Goal: Information Seeking & Learning: Learn about a topic

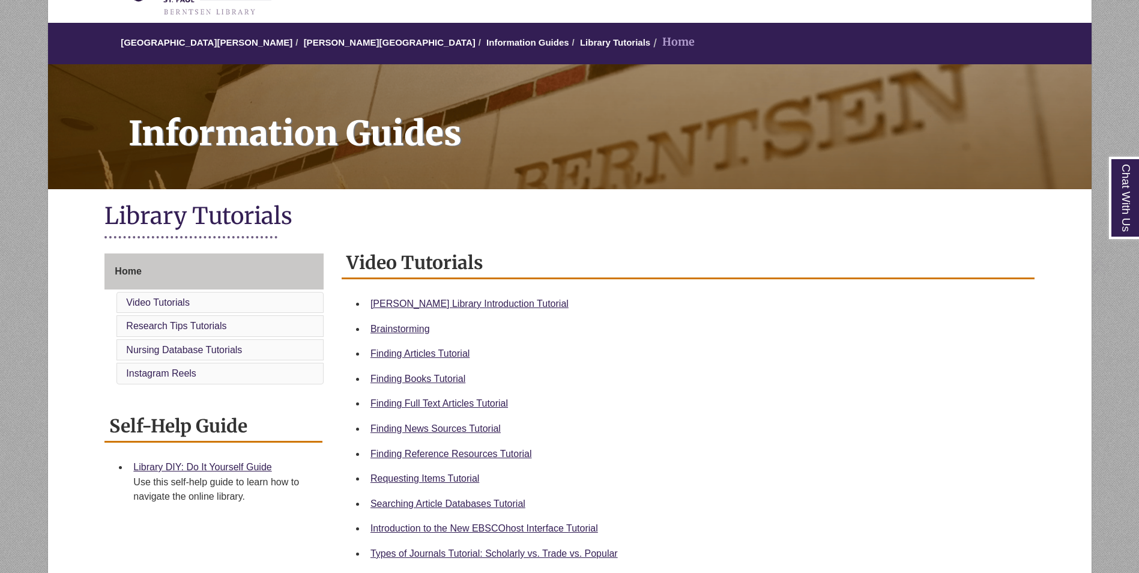
scroll to position [240, 0]
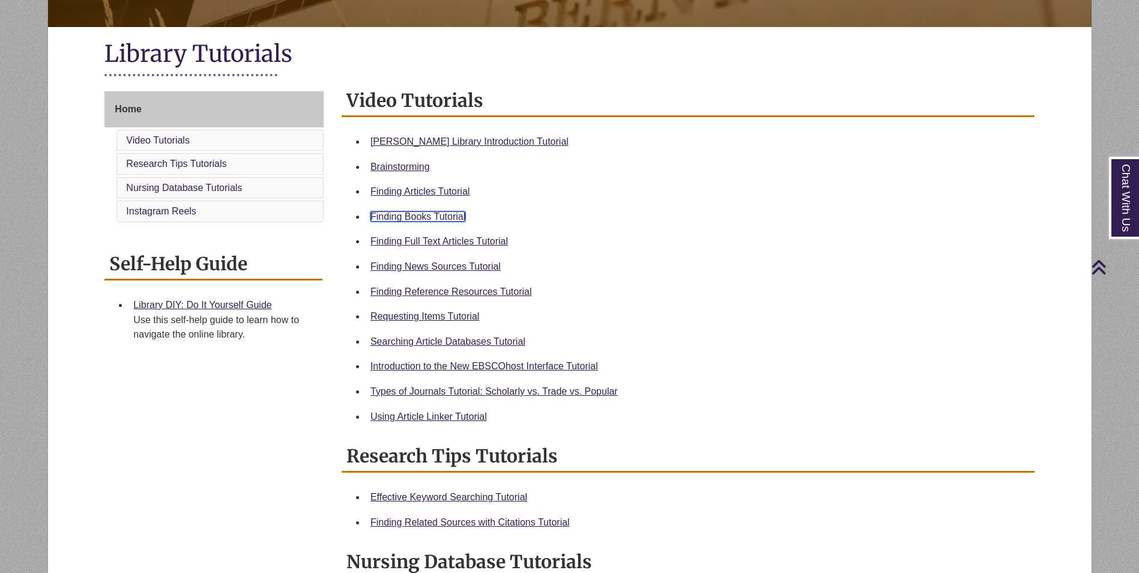
click at [455, 219] on link "Finding Books Tutorial" at bounding box center [417, 216] width 95 height 10
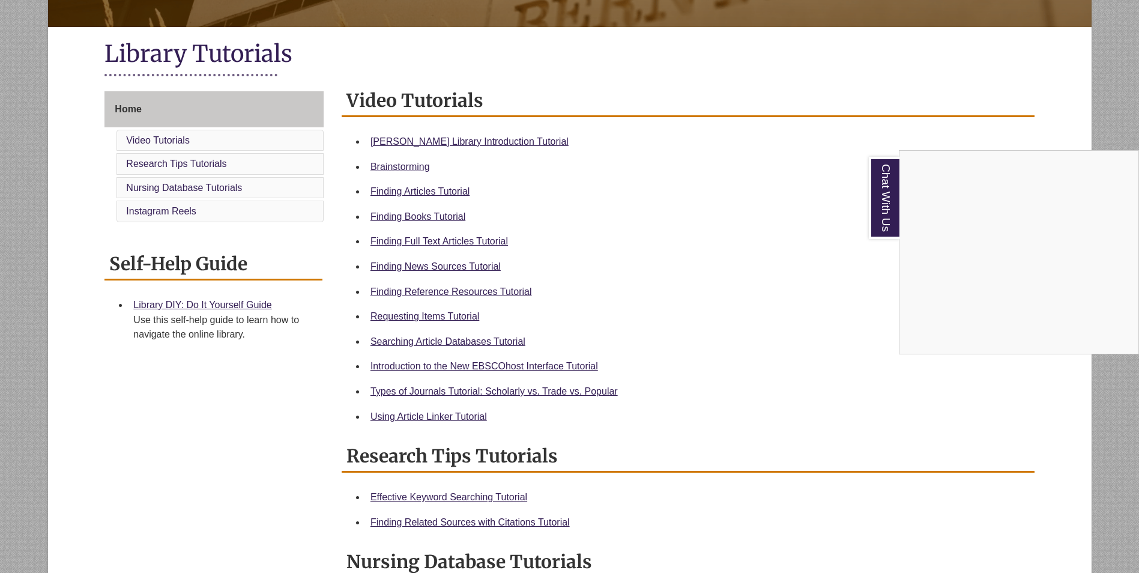
click at [457, 319] on div "Chat With Us" at bounding box center [569, 286] width 1139 height 573
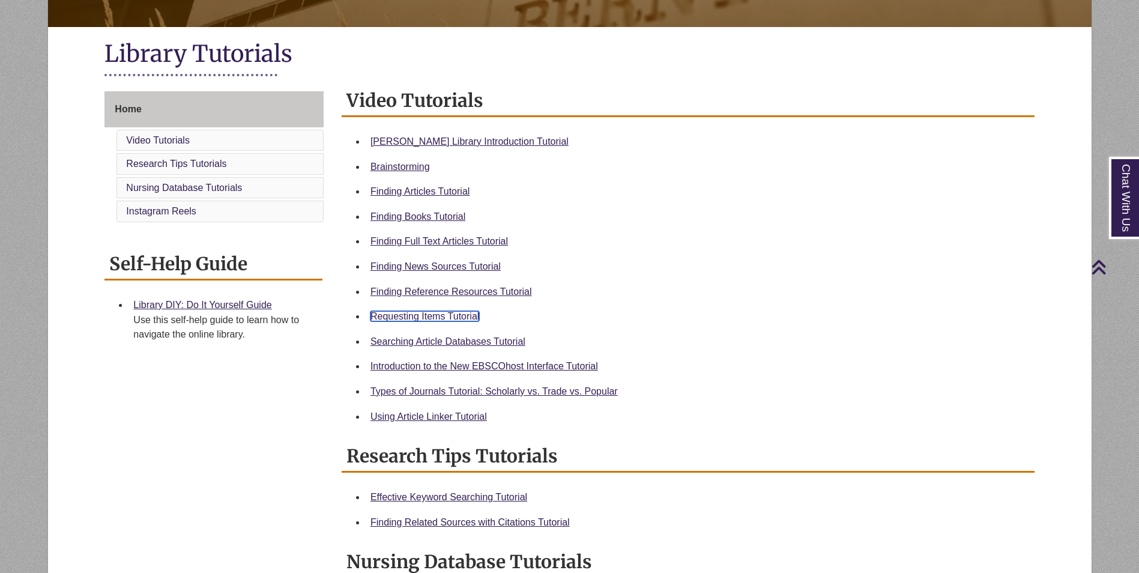
click at [456, 317] on link "Requesting Items Tutorial" at bounding box center [424, 316] width 109 height 10
click at [565, 391] on link "Types of Journals Tutorial: Scholarly vs. Trade vs. Popular" at bounding box center [493, 391] width 247 height 10
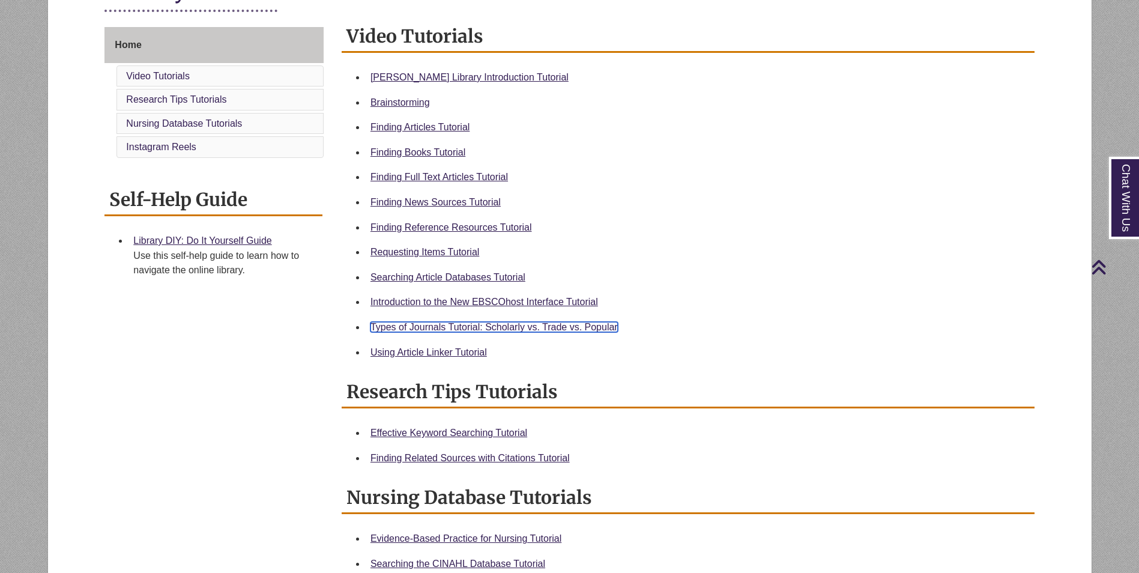
scroll to position [300, 0]
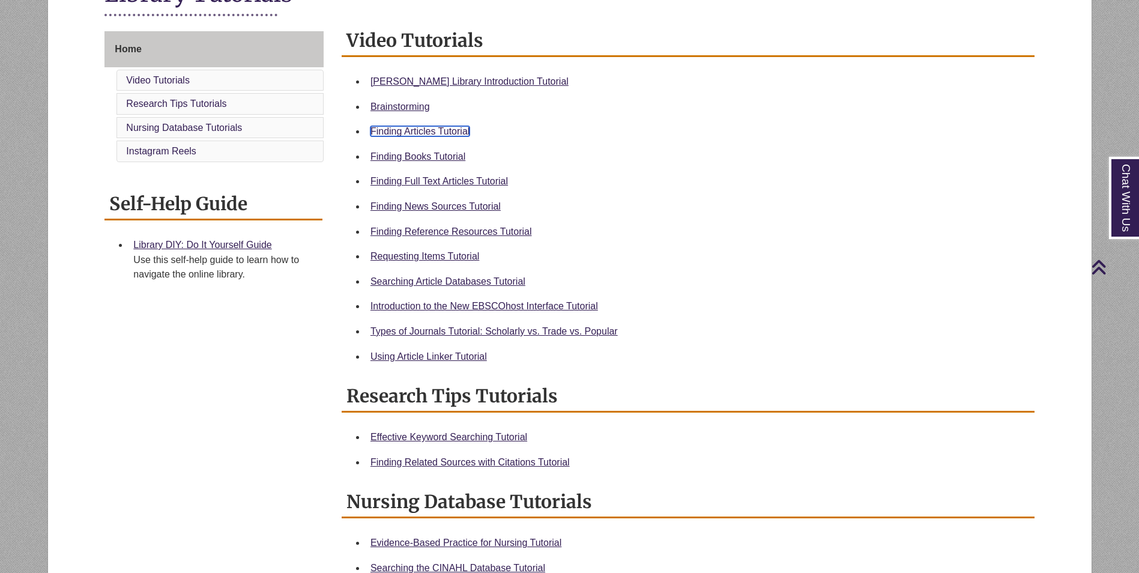
click at [439, 134] on link "Finding Articles Tutorial" at bounding box center [419, 131] width 99 height 10
click at [424, 283] on link "Searching Article Databases Tutorial" at bounding box center [447, 281] width 155 height 10
click at [484, 180] on link "Finding Full Text Articles Tutorial" at bounding box center [438, 181] width 137 height 10
click at [468, 358] on link "Using Article Linker Tutorial" at bounding box center [428, 356] width 116 height 10
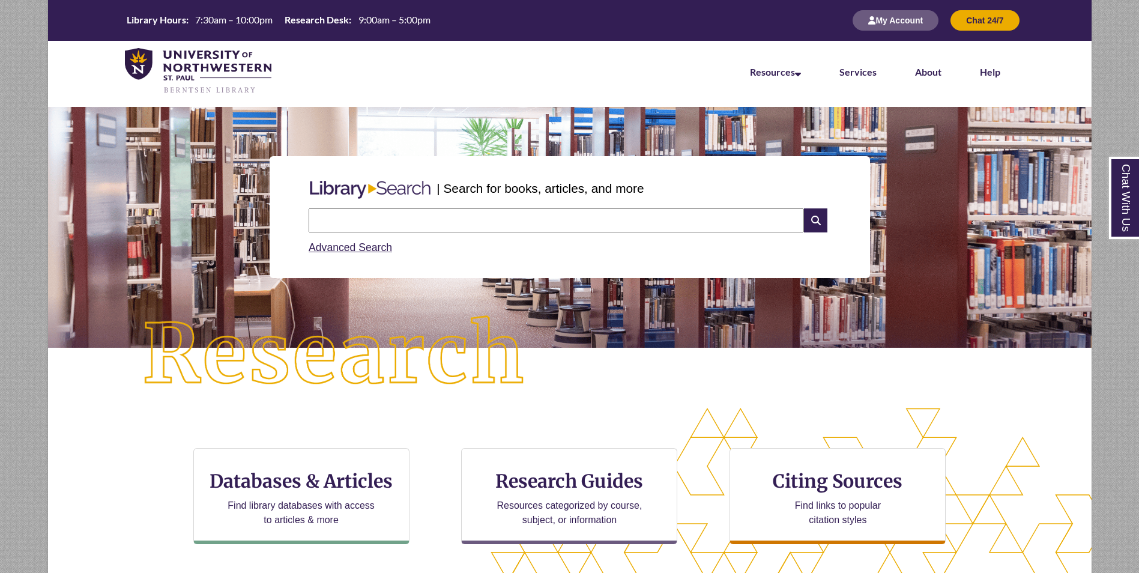
click at [547, 224] on input "text" at bounding box center [556, 220] width 495 height 24
type input "*****"
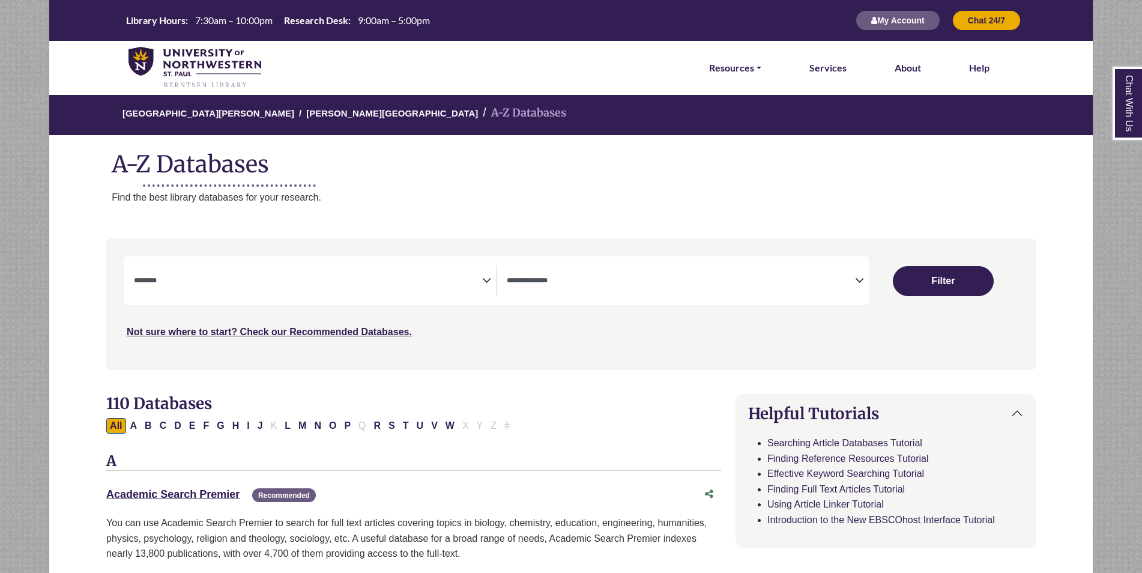
select select "Database Subject Filter"
select select "Database Types Filter"
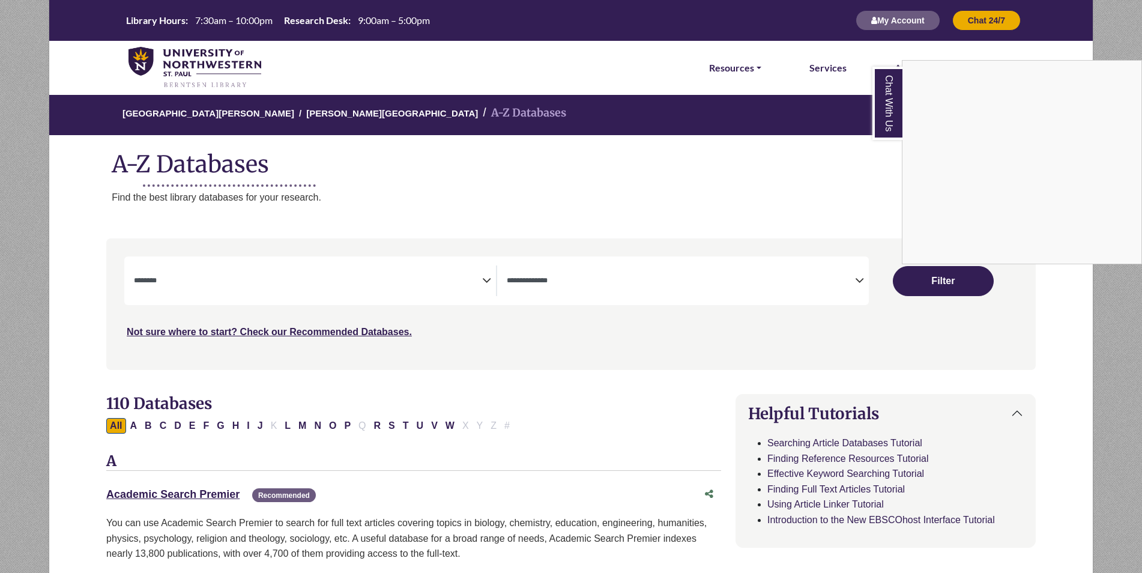
click at [477, 277] on div "Chat With Us" at bounding box center [571, 286] width 1142 height 573
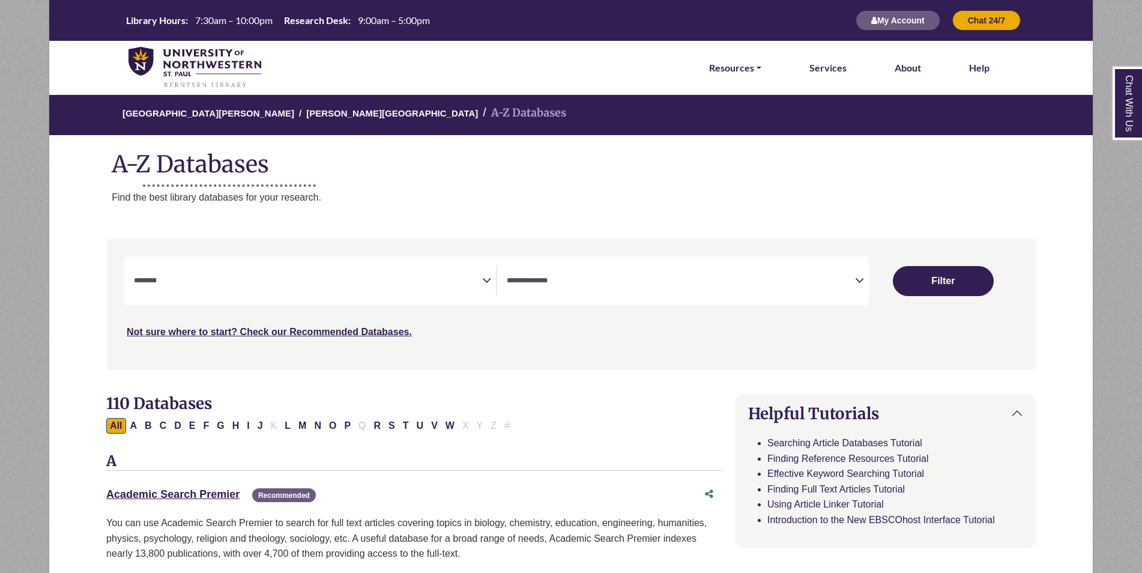
click at [489, 283] on icon "Search filters" at bounding box center [486, 279] width 9 height 18
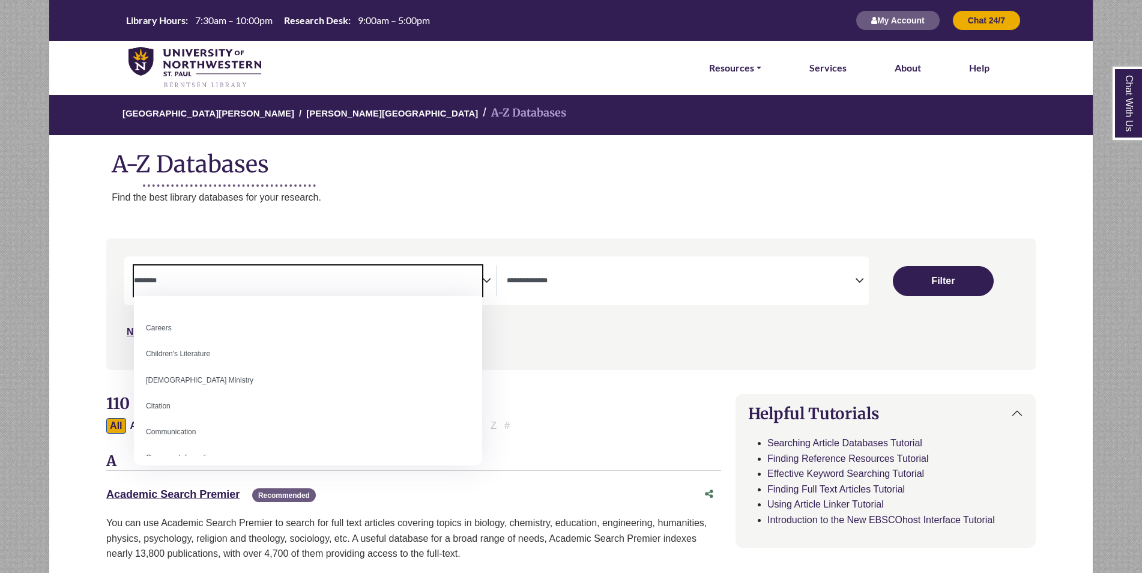
scroll to position [60, 0]
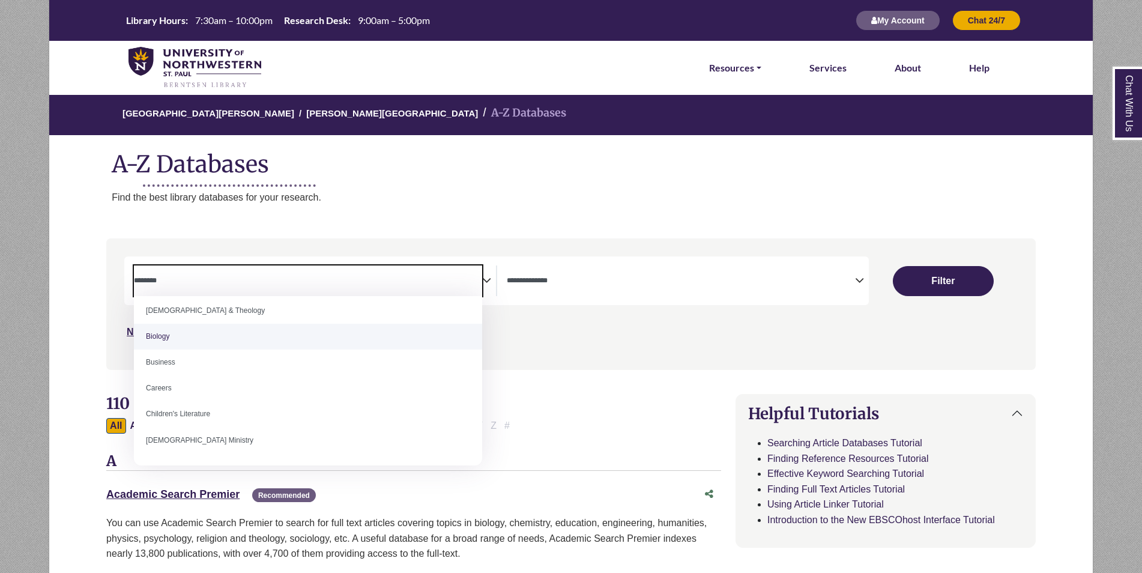
select select "*****"
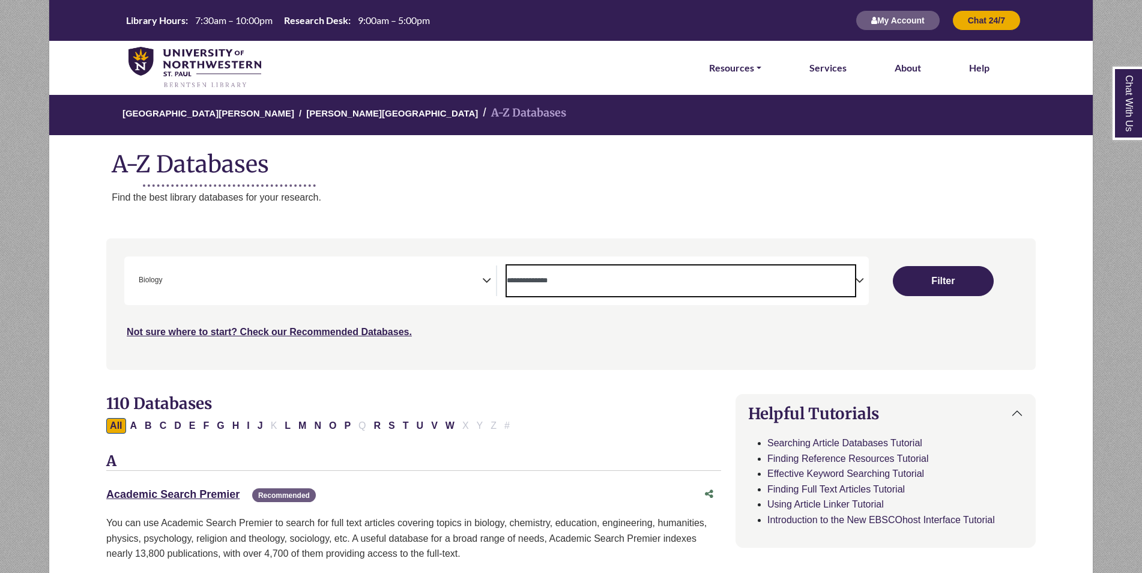
click at [644, 288] on span "Search filters" at bounding box center [681, 280] width 348 height 31
click at [483, 333] on div "Not sure where to start? Check our Recommended Databases." at bounding box center [459, 327] width 670 height 25
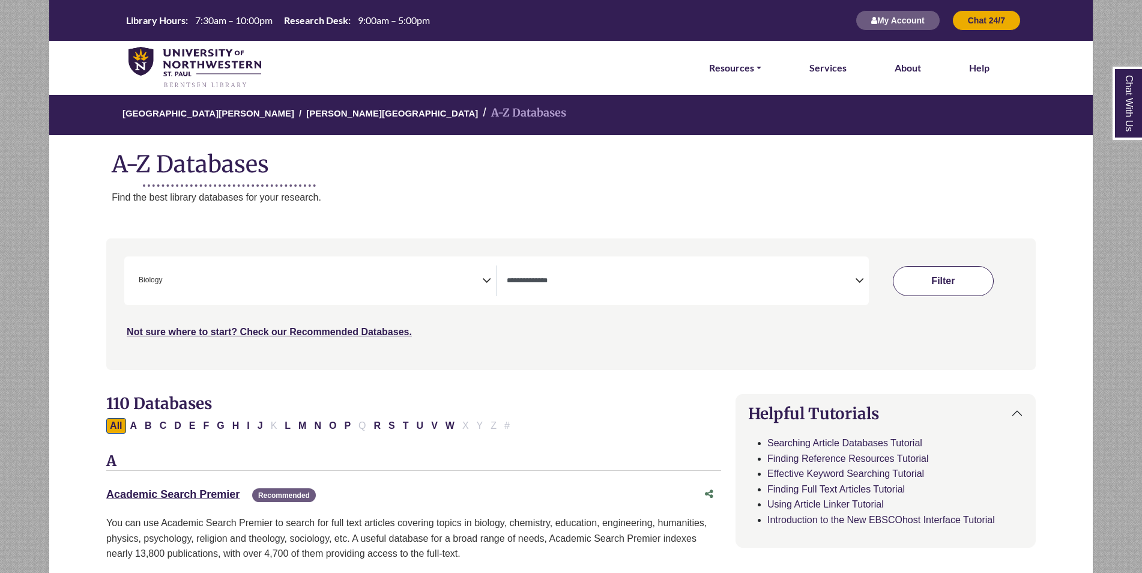
click at [932, 273] on button "Filter" at bounding box center [943, 281] width 101 height 30
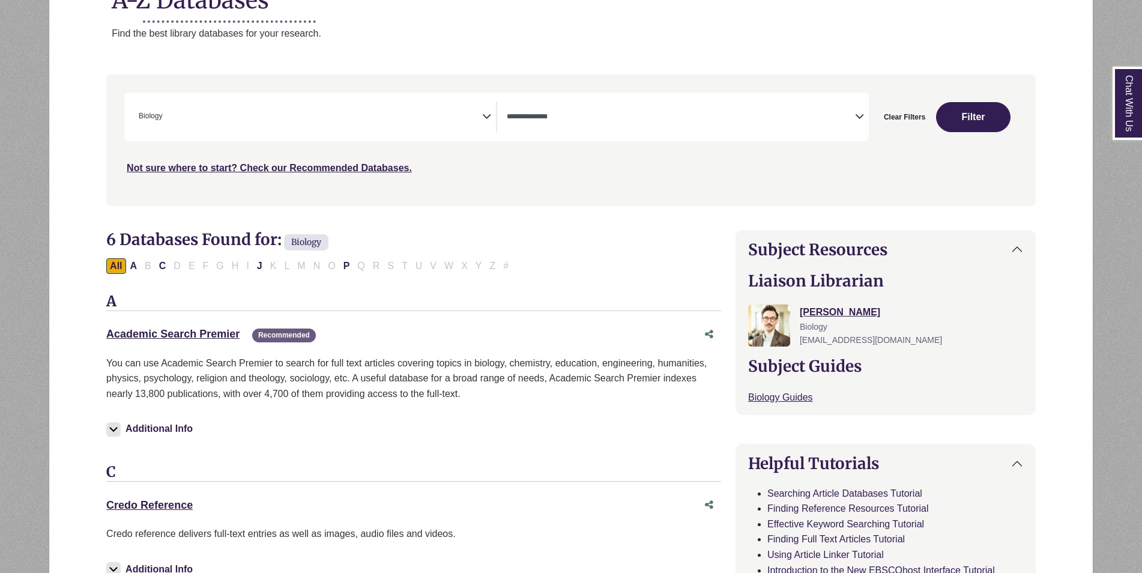
scroll to position [180, 0]
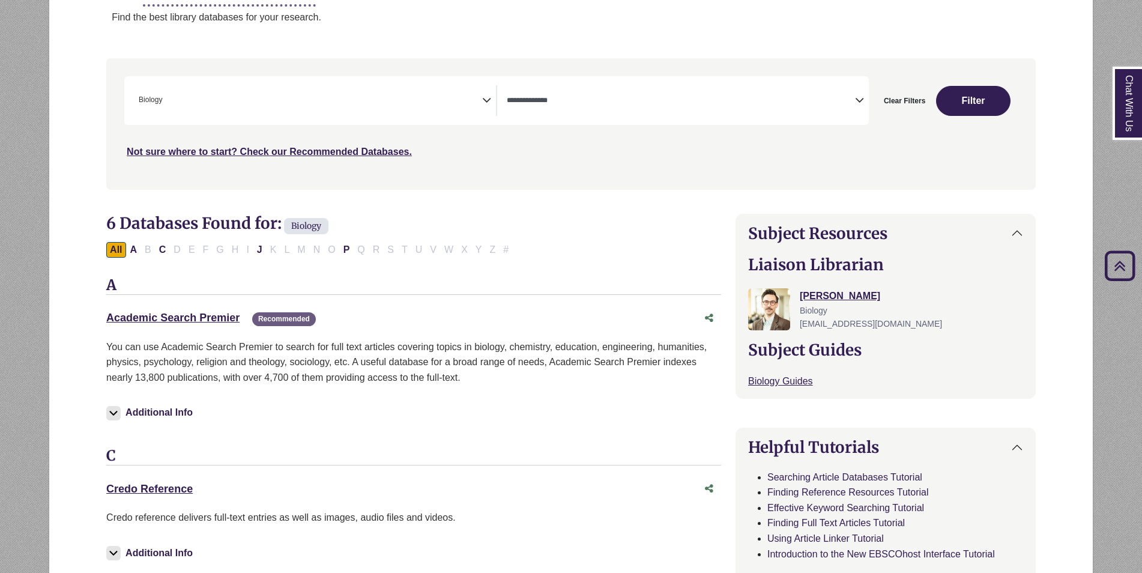
click at [687, 117] on div "**********" at bounding box center [496, 100] width 744 height 49
click at [692, 106] on textarea "Search" at bounding box center [681, 102] width 348 height 10
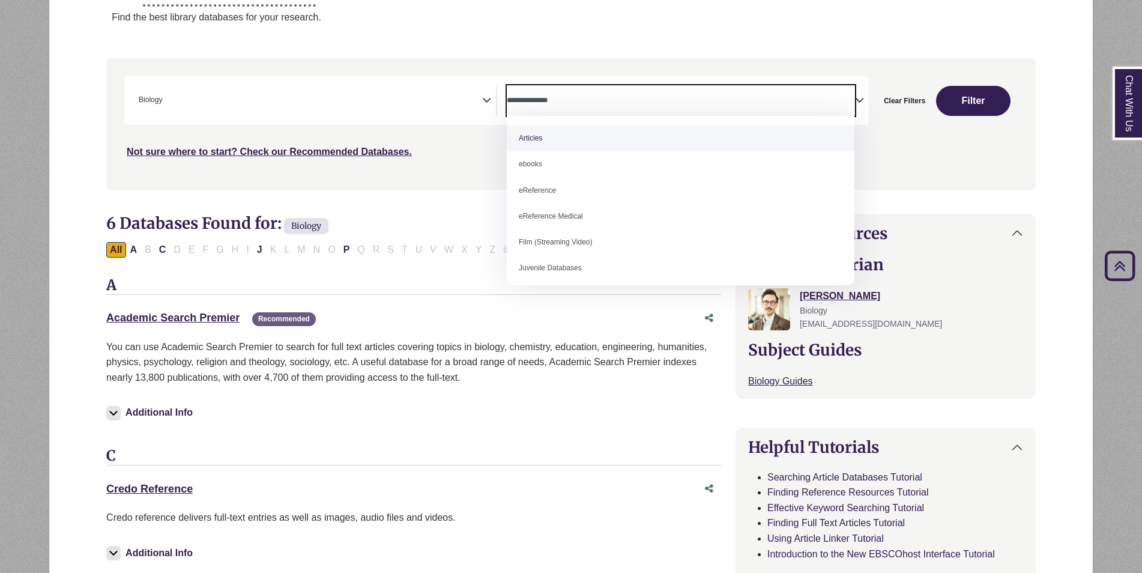
click at [693, 104] on textarea "Search" at bounding box center [681, 102] width 348 height 10
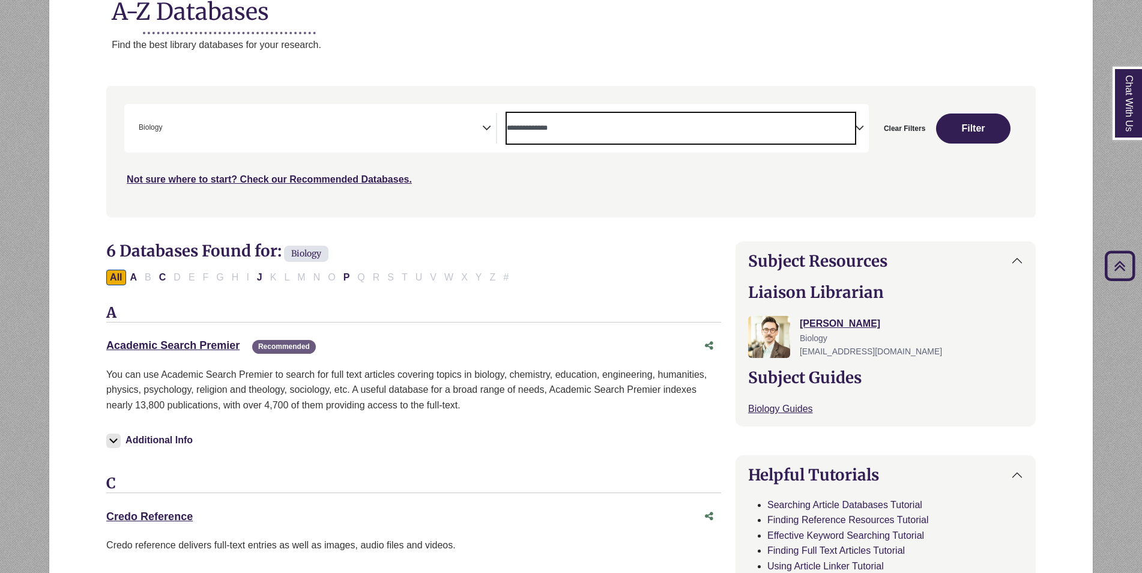
scroll to position [60, 0]
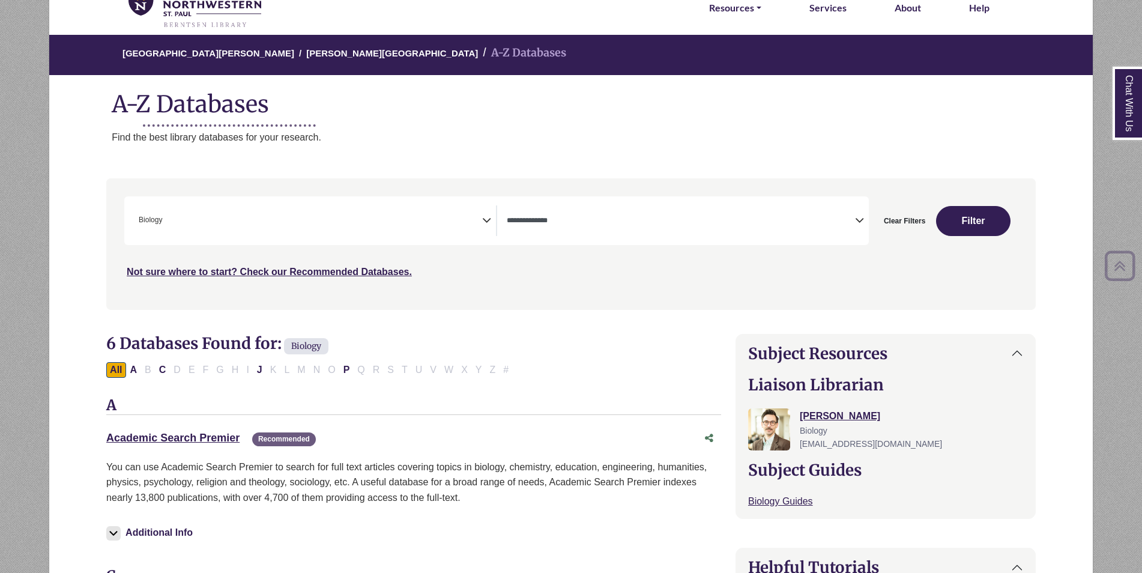
click at [406, 200] on div "**********" at bounding box center [496, 220] width 744 height 49
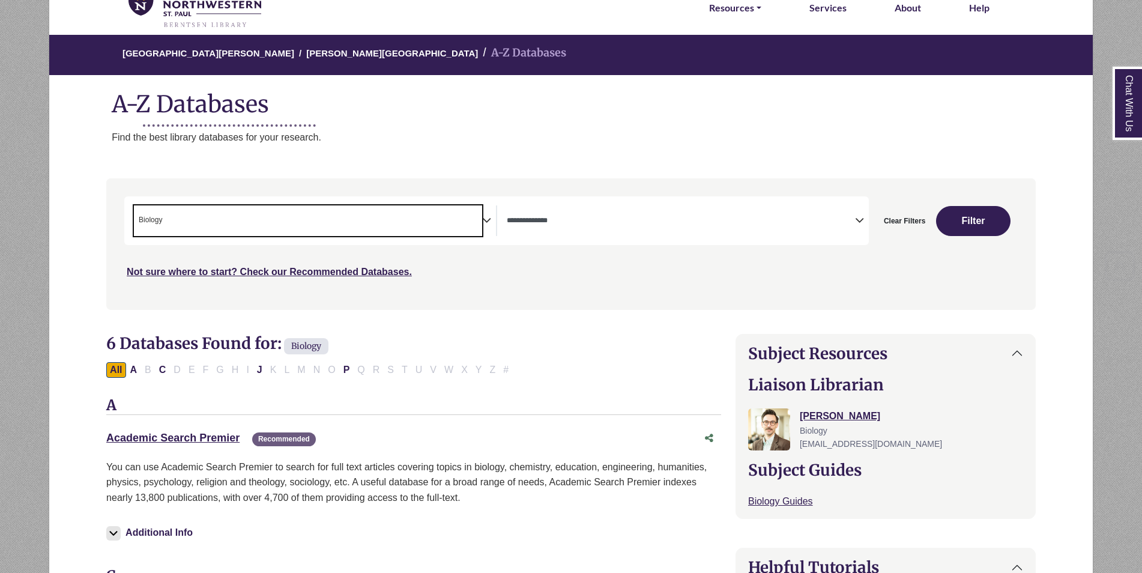
click at [409, 215] on span "× Biology" at bounding box center [308, 220] width 348 height 31
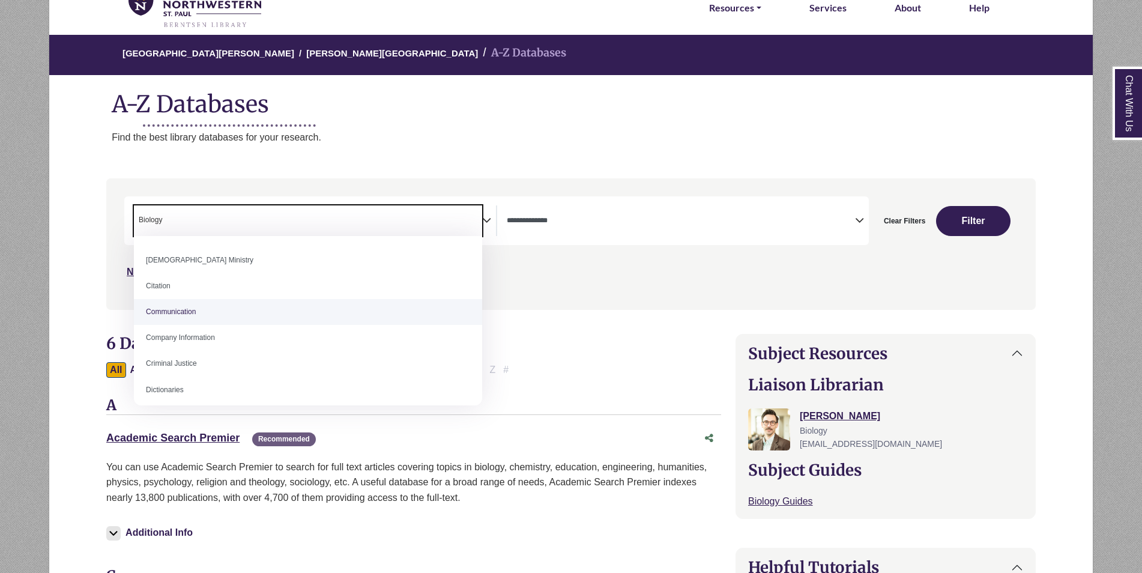
scroll to position [300, 0]
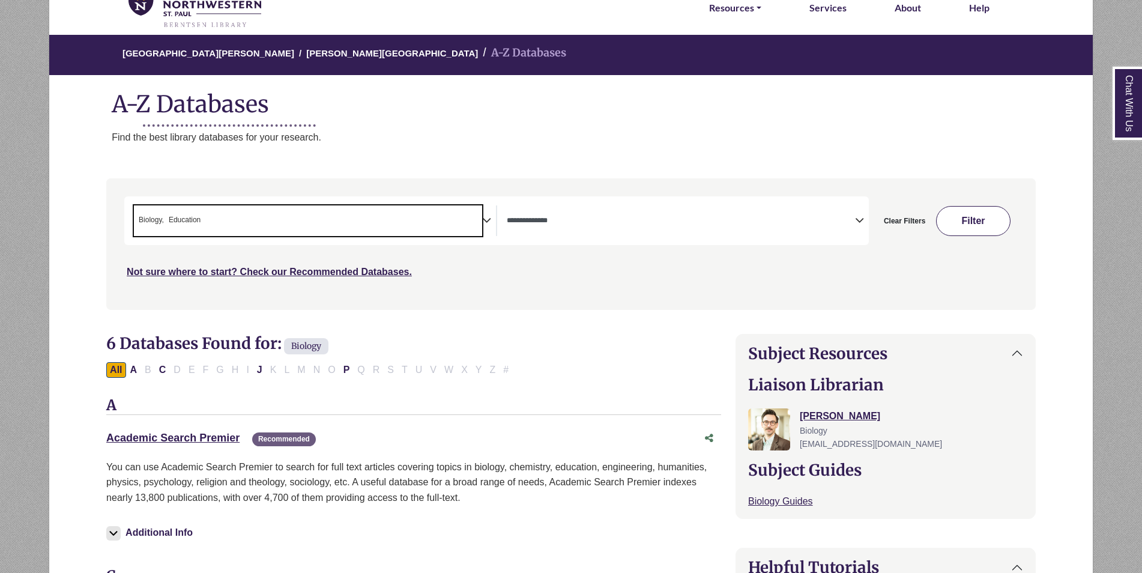
click at [989, 206] on button "Filter" at bounding box center [973, 221] width 74 height 30
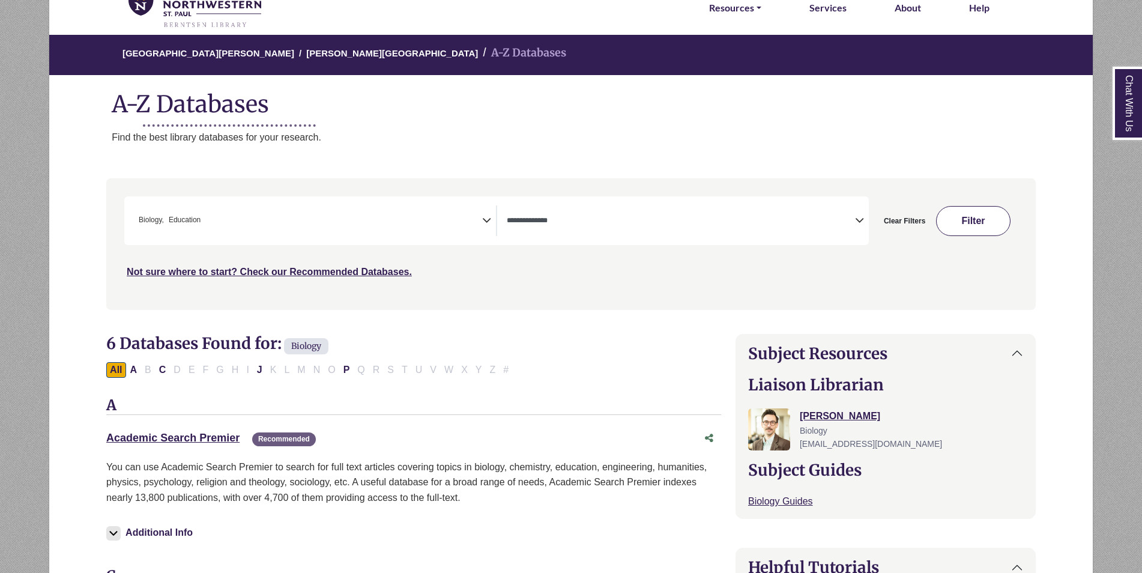
select select "Database Types Filter"
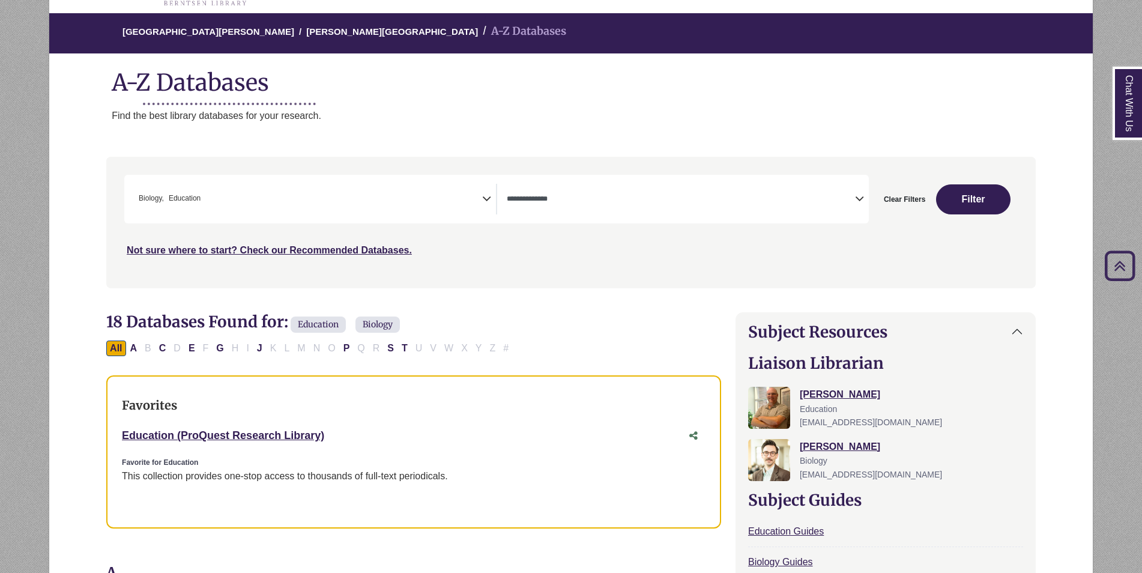
scroll to position [60, 0]
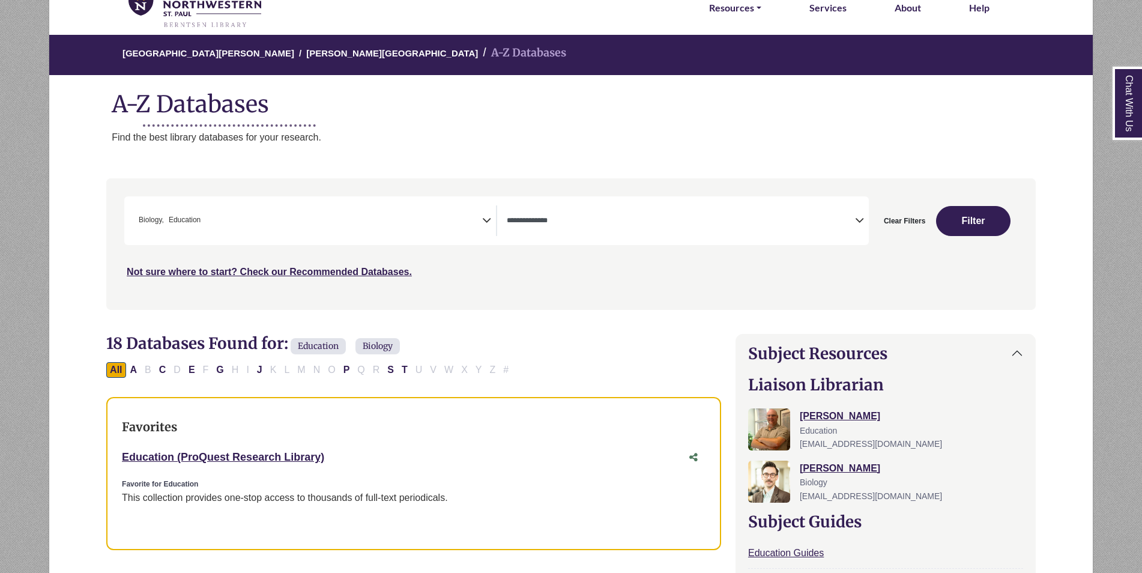
drag, startPoint x: 172, startPoint y: 214, endPoint x: 170, endPoint y: 221, distance: 6.8
click at [171, 214] on span "Education" at bounding box center [185, 219] width 32 height 11
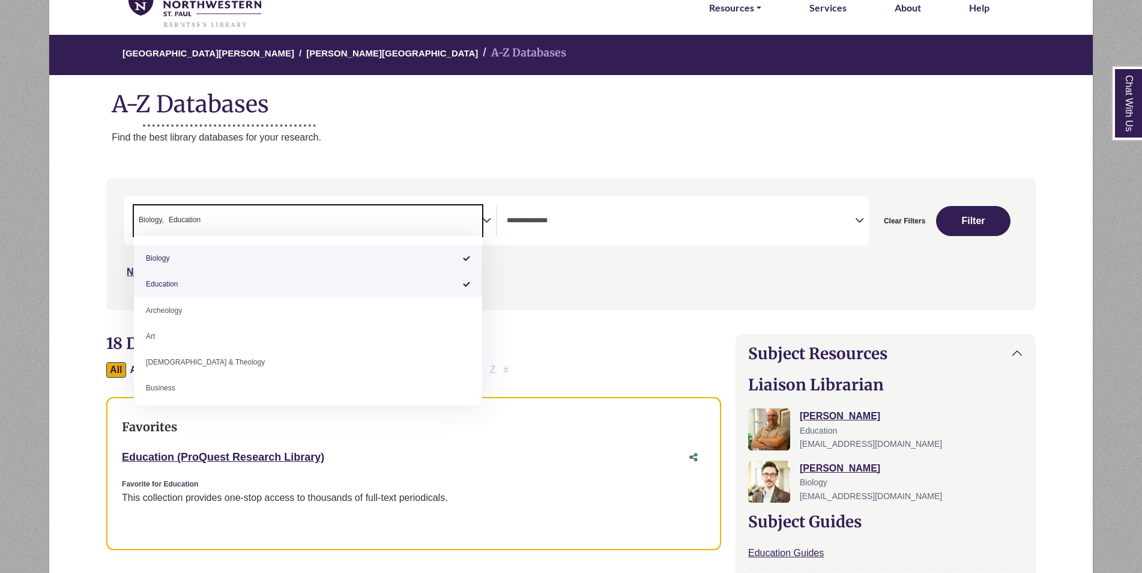
click at [169, 220] on span "Education" at bounding box center [185, 219] width 32 height 11
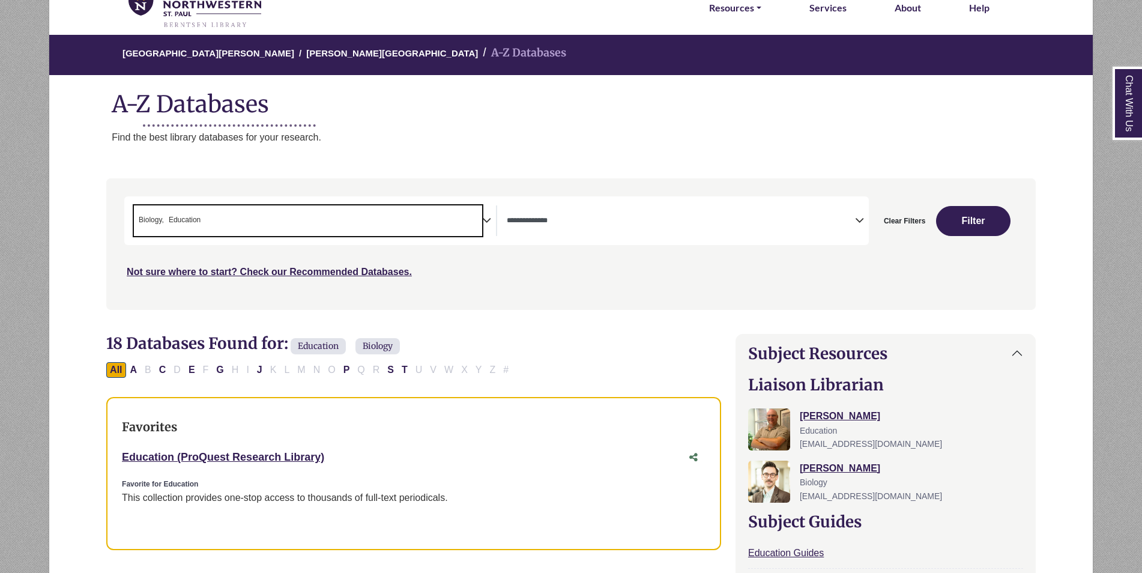
click at [162, 218] on ul "× Biology × Education" at bounding box center [168, 219] width 69 height 10
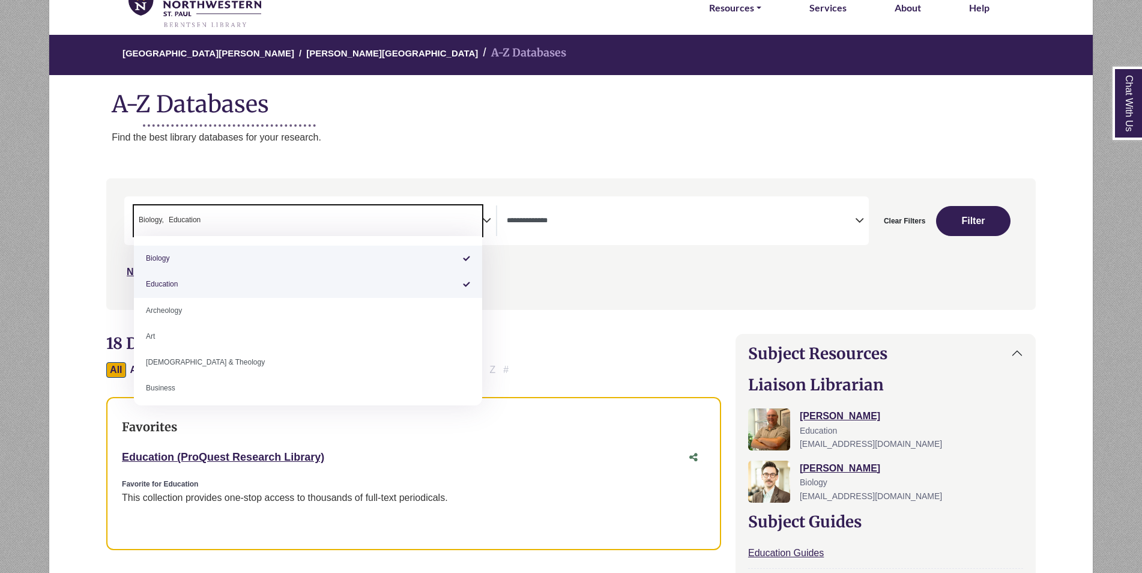
click at [161, 215] on span "Biology" at bounding box center [151, 219] width 25 height 11
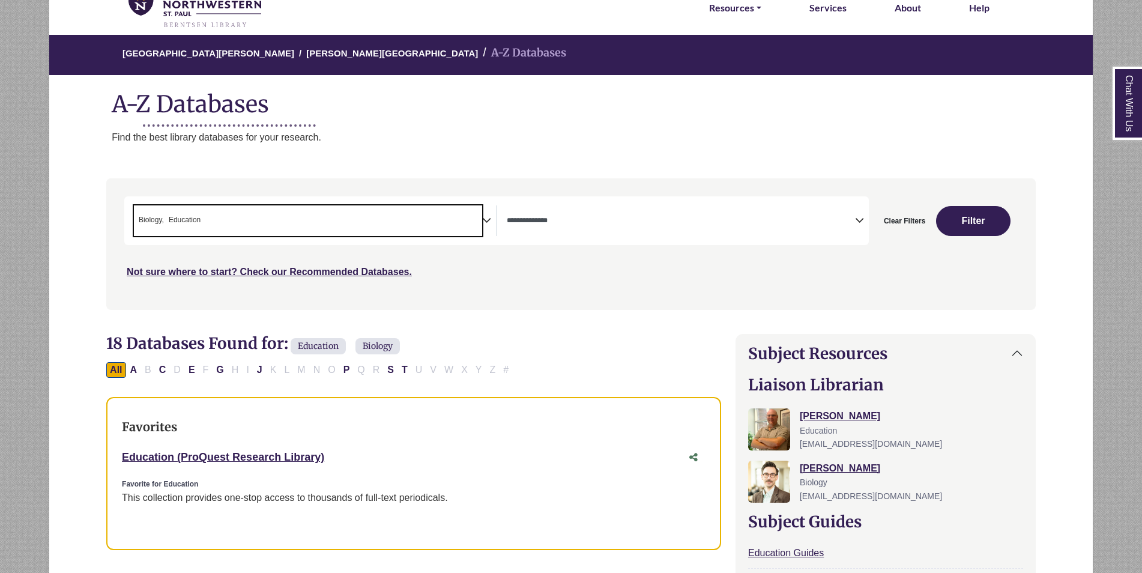
click at [160, 215] on span "Biology" at bounding box center [151, 219] width 25 height 11
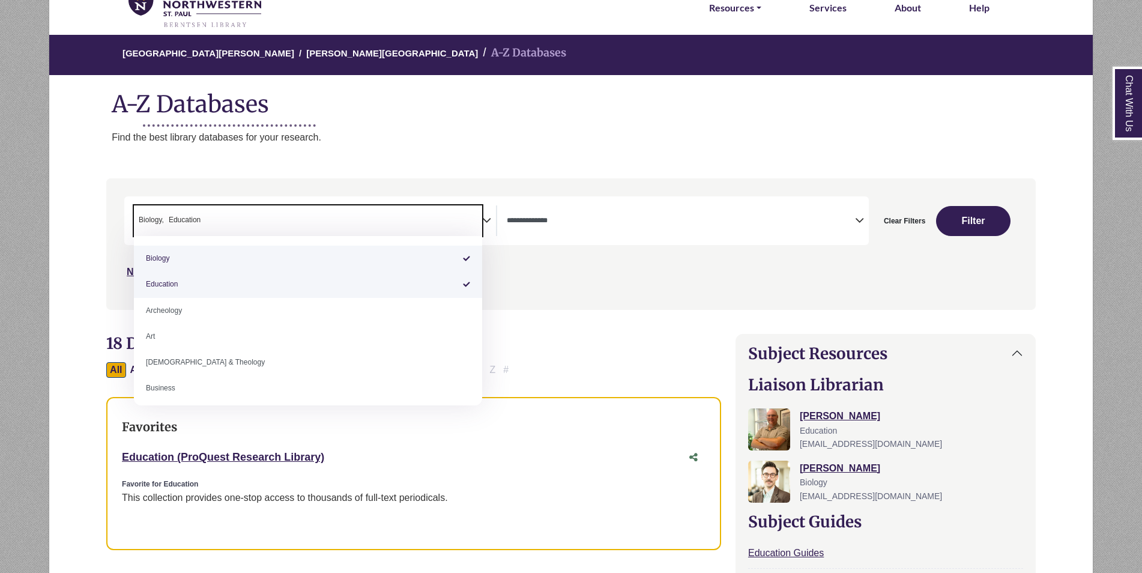
click at [159, 216] on span "Biology" at bounding box center [151, 219] width 25 height 11
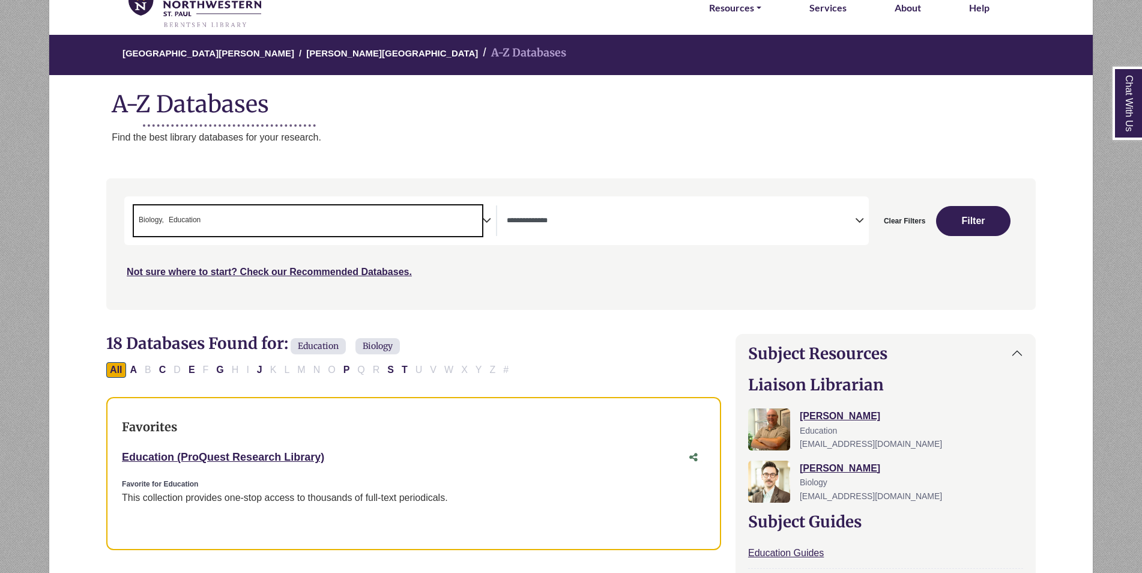
click at [189, 221] on span "Education" at bounding box center [185, 219] width 32 height 11
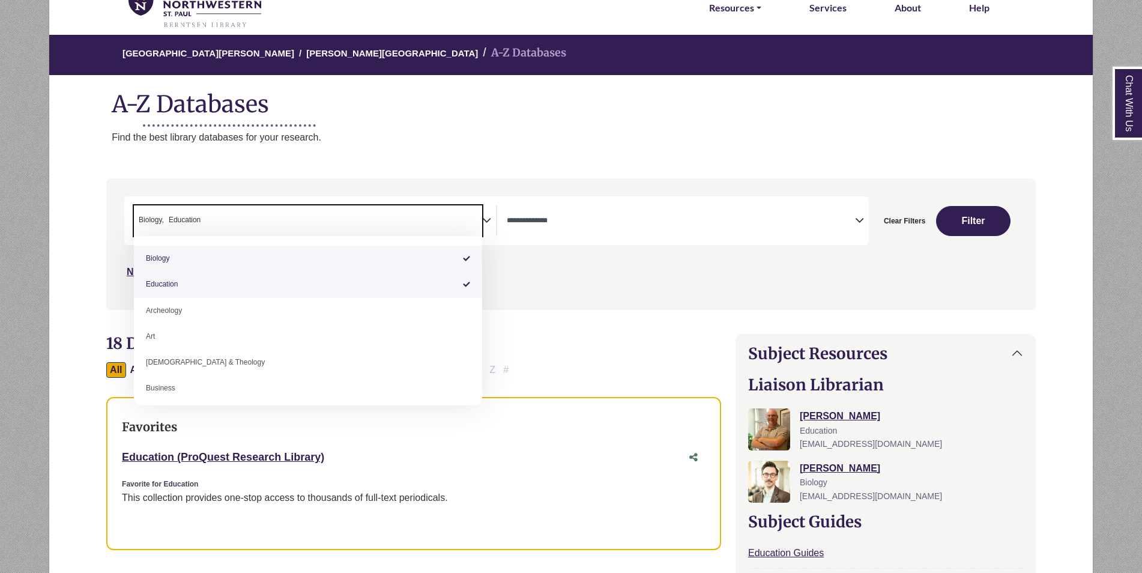
drag, startPoint x: 213, startPoint y: 218, endPoint x: 172, endPoint y: 214, distance: 40.4
click at [172, 214] on span "× Biology × Education" at bounding box center [308, 220] width 348 height 31
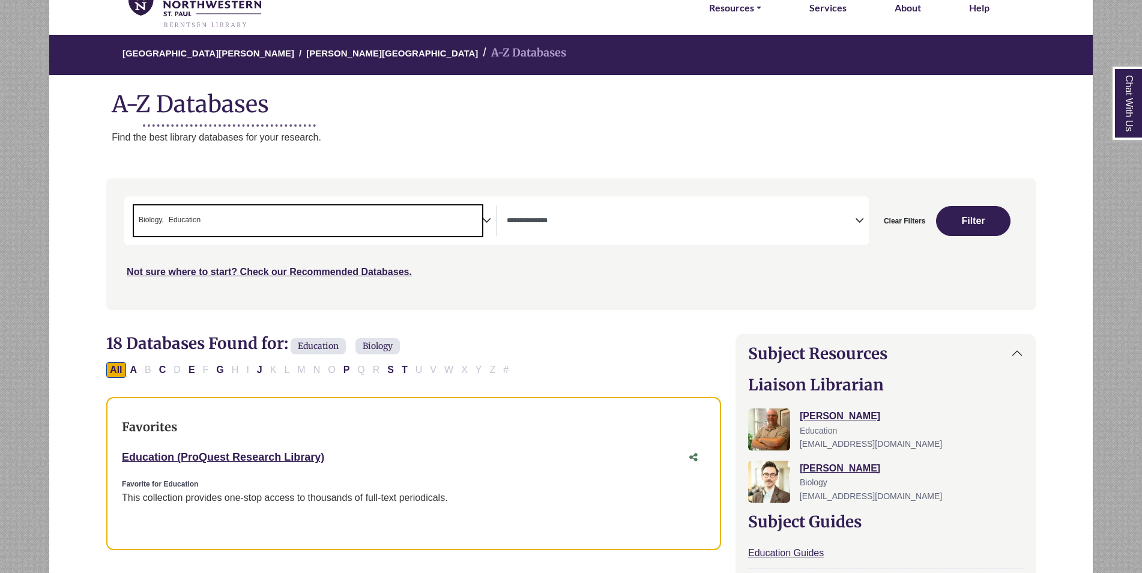
click at [216, 236] on span "× Biology × Education" at bounding box center [308, 220] width 348 height 31
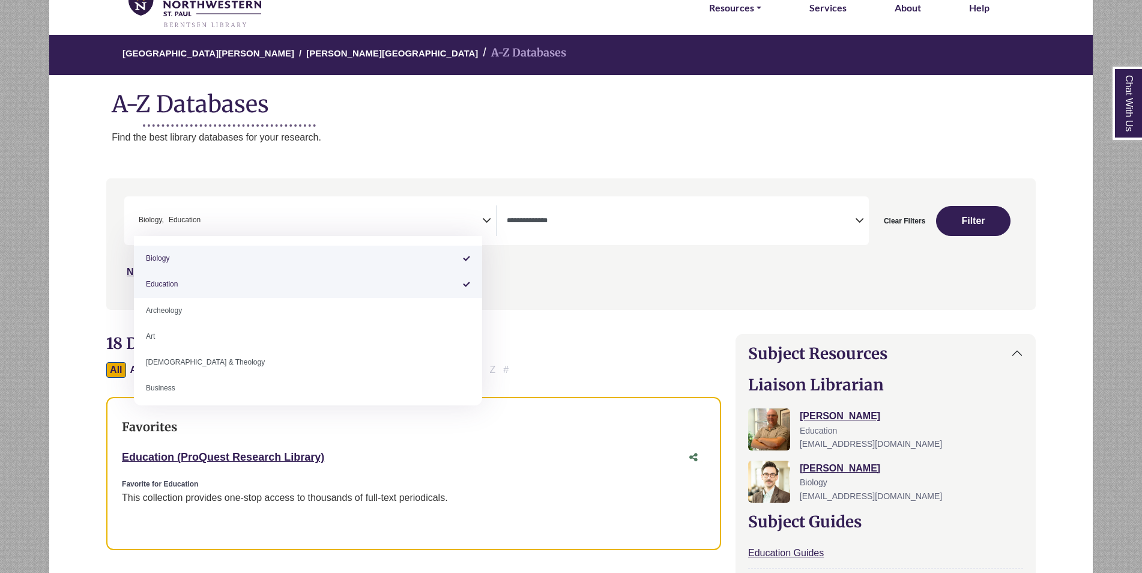
select select "*****"
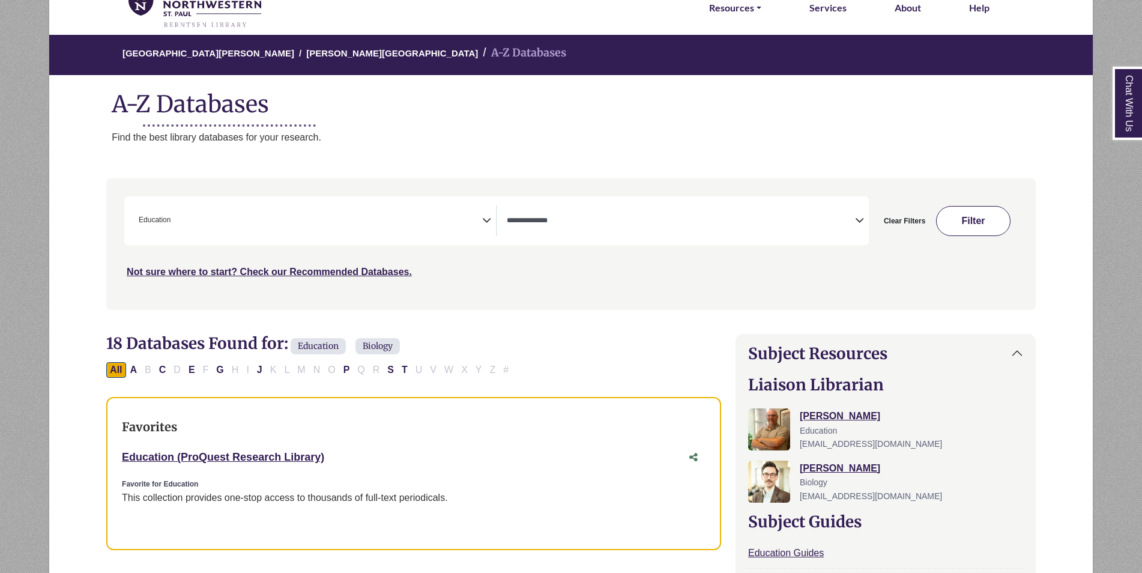
click at [976, 208] on button "Filter" at bounding box center [973, 221] width 74 height 30
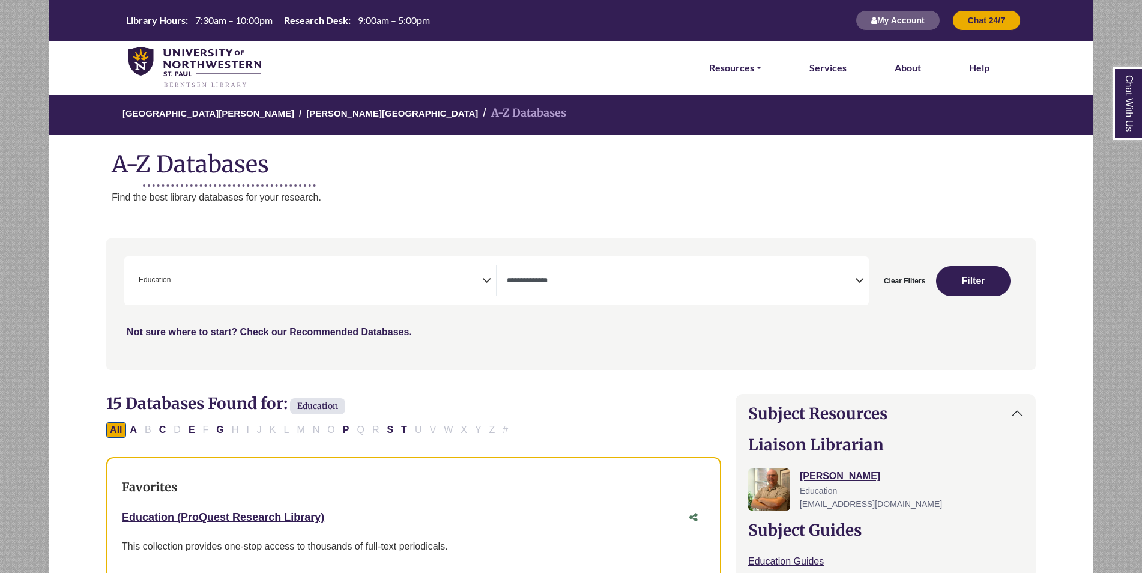
click at [455, 286] on span "× Education" at bounding box center [308, 280] width 348 height 31
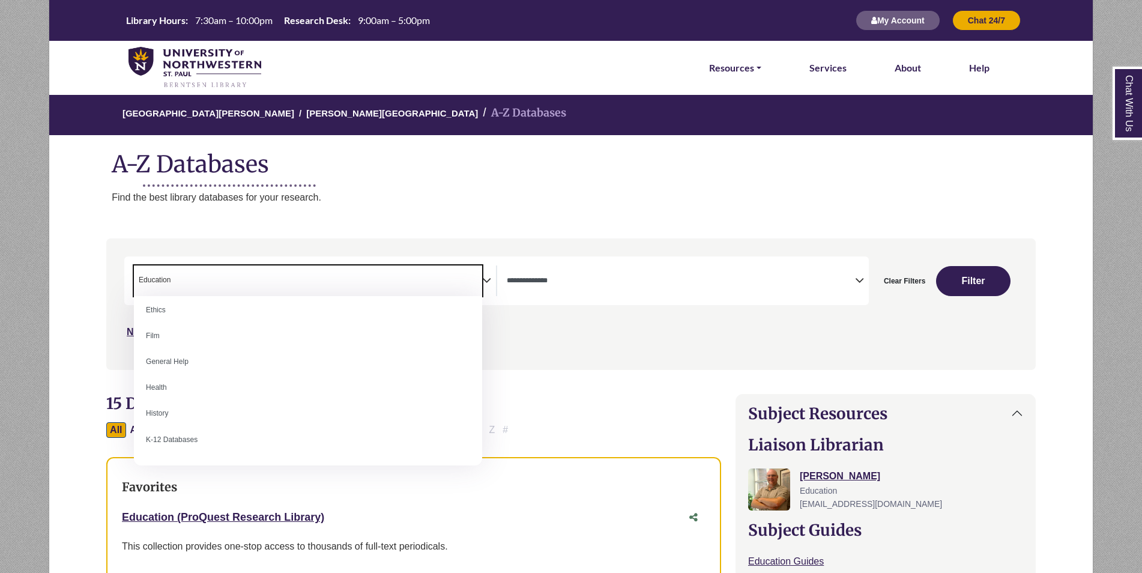
scroll to position [490, 0]
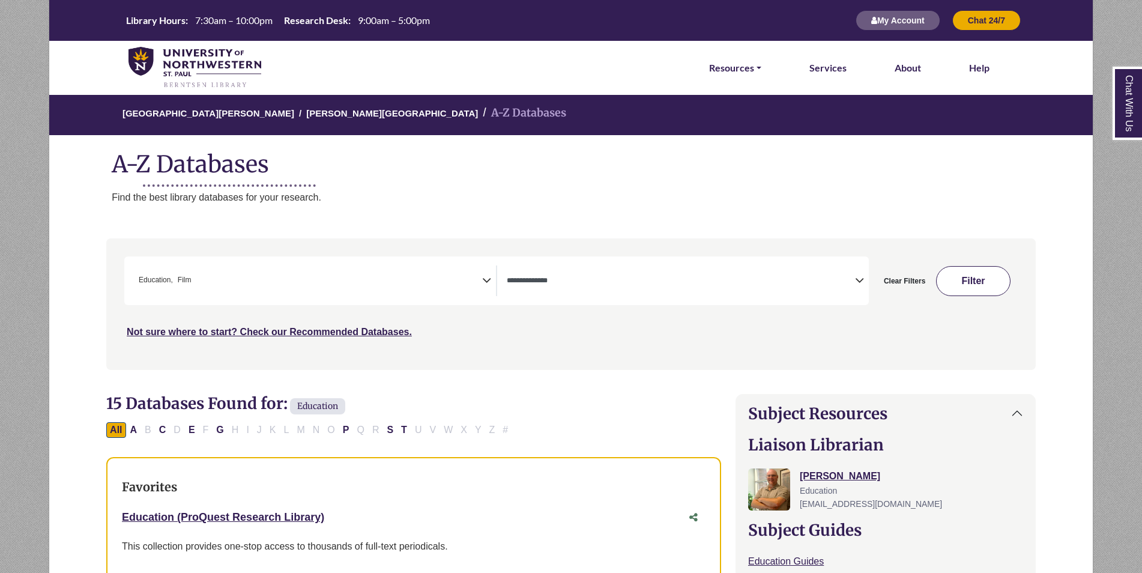
click at [996, 276] on button "Filter" at bounding box center [973, 281] width 74 height 30
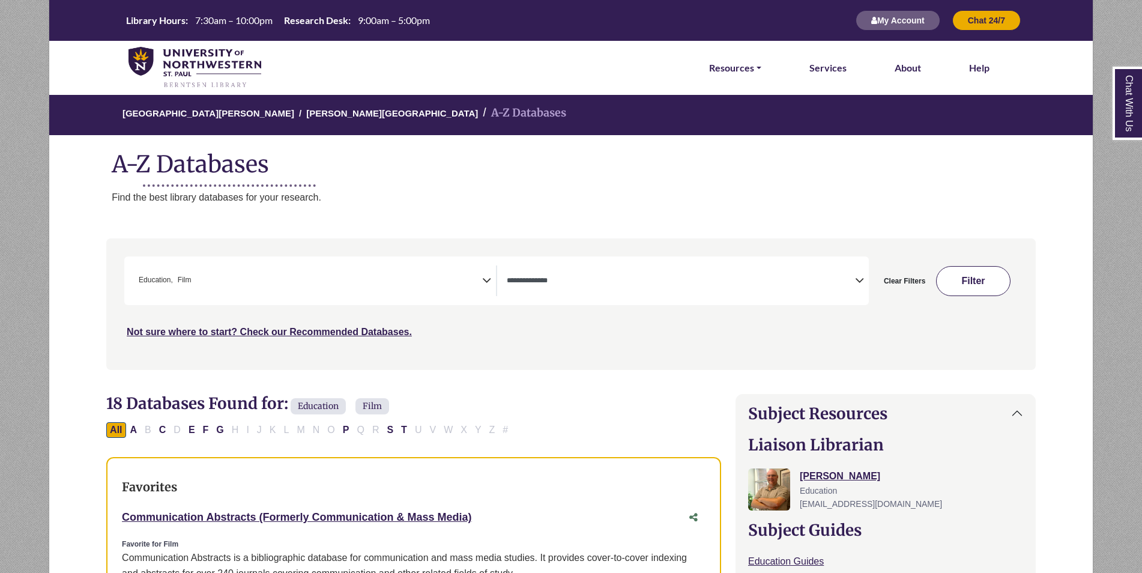
click at [984, 275] on button "Filter" at bounding box center [973, 281] width 74 height 30
select select "Database Types Filter"
click at [454, 291] on span "× Education × Film" at bounding box center [308, 280] width 348 height 31
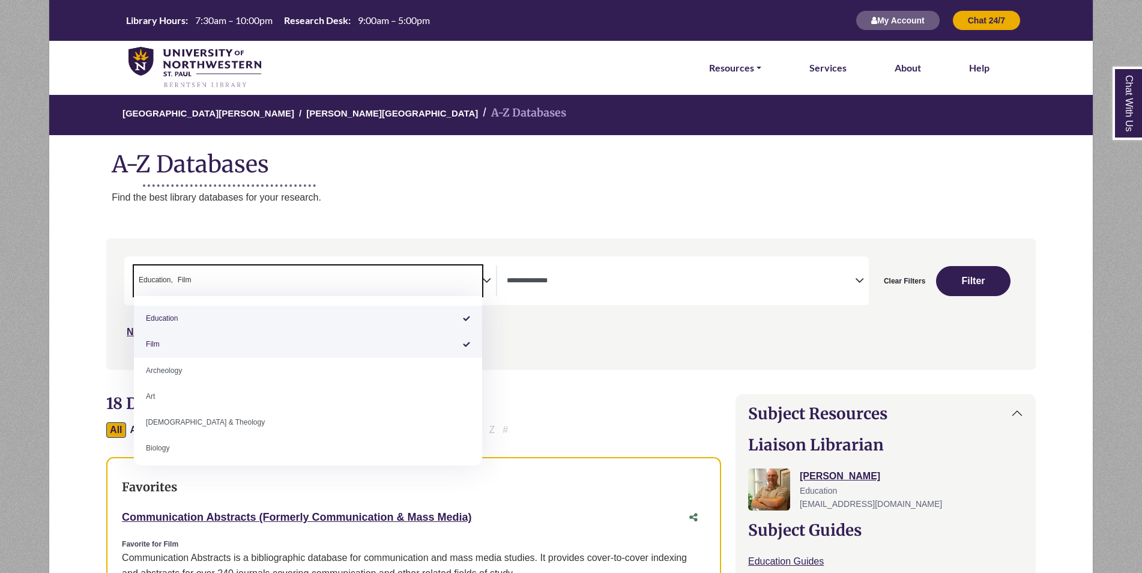
select select "*****"
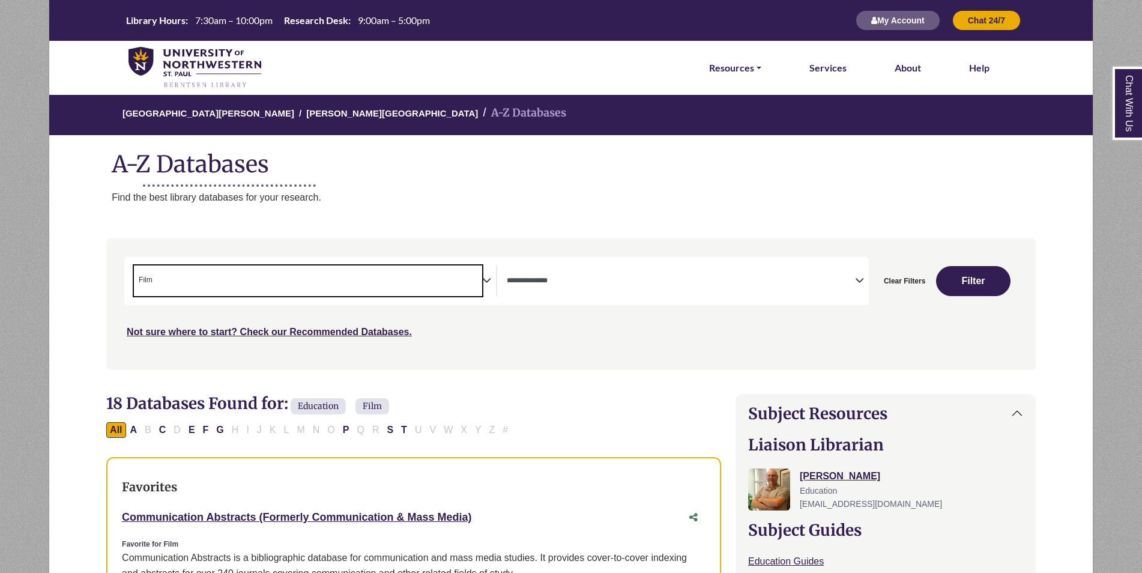
click at [447, 294] on span "× Film" at bounding box center [308, 280] width 348 height 31
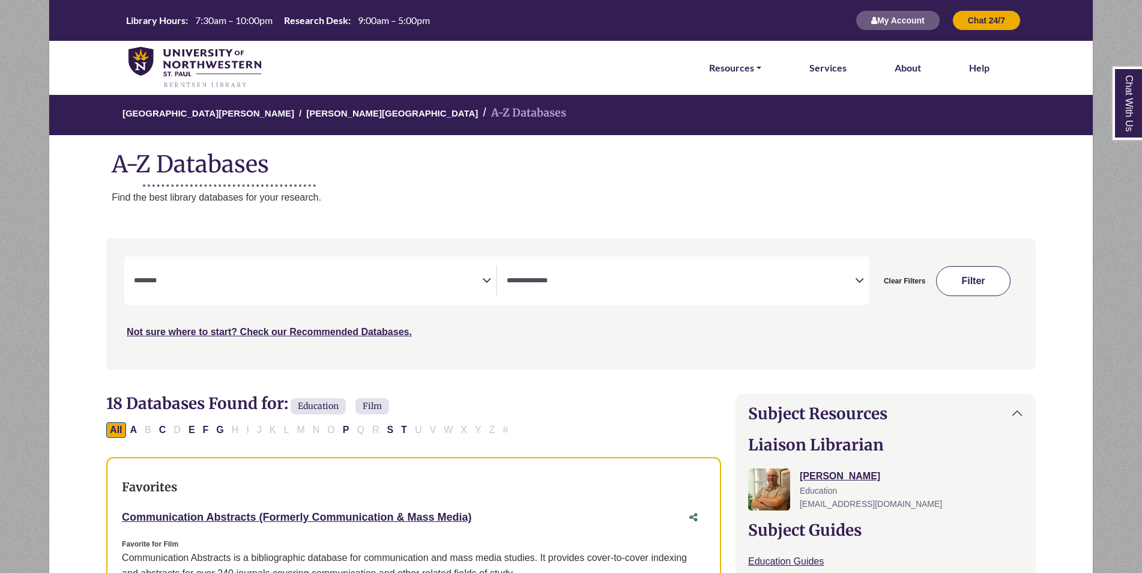
click at [964, 267] on button "Filter" at bounding box center [973, 281] width 74 height 30
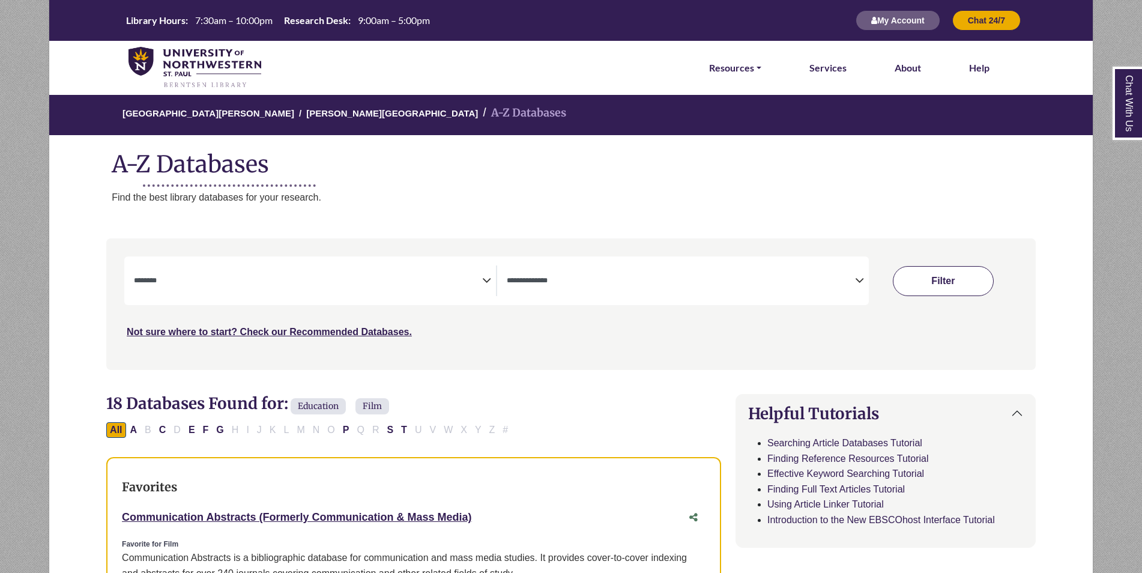
select select "Database Subject Filter"
select select "Database Types Filter"
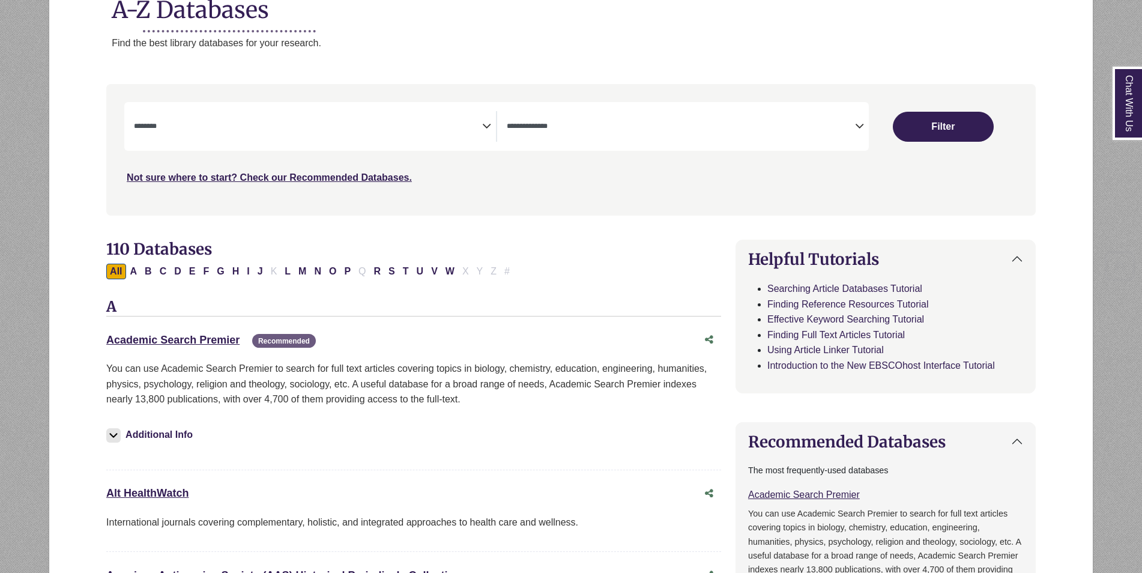
scroll to position [240, 0]
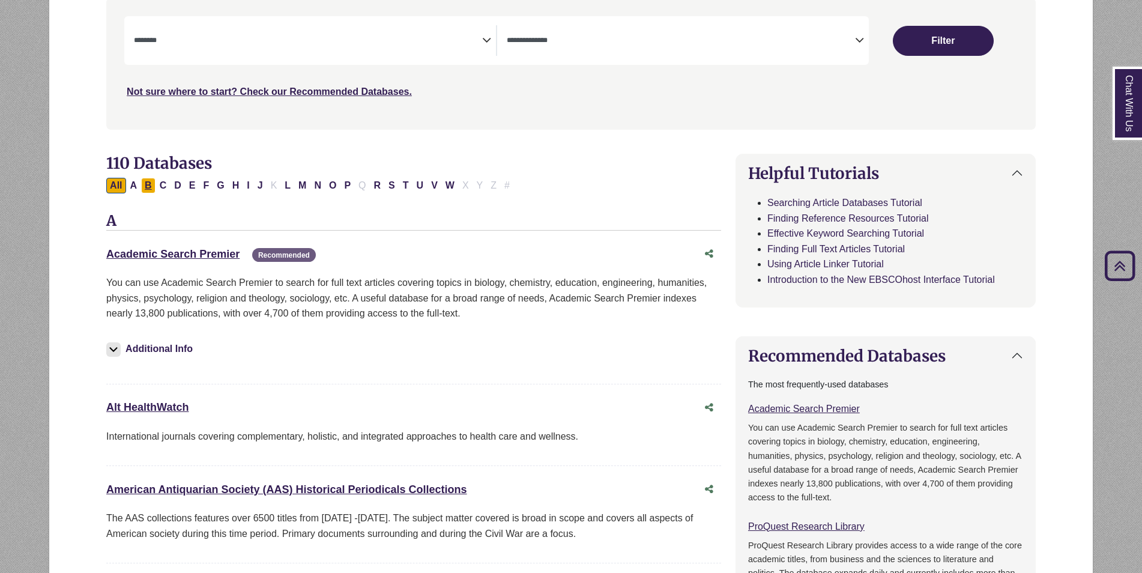
click at [150, 187] on button "B" at bounding box center [148, 186] width 14 height 16
select select "Database Subject Filter"
select select "Database Types Filter"
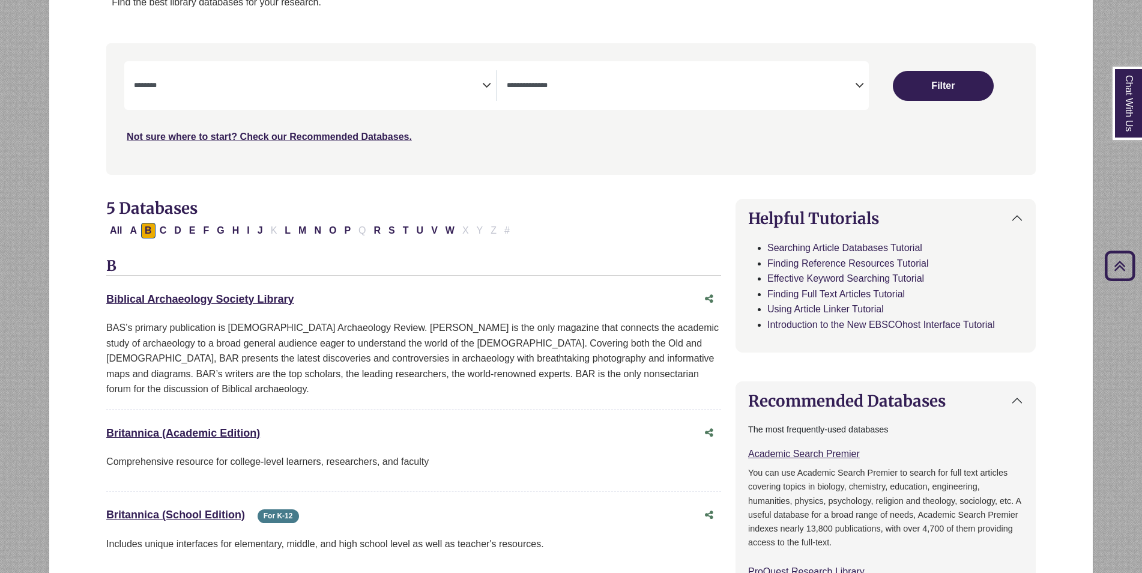
scroll to position [120, 0]
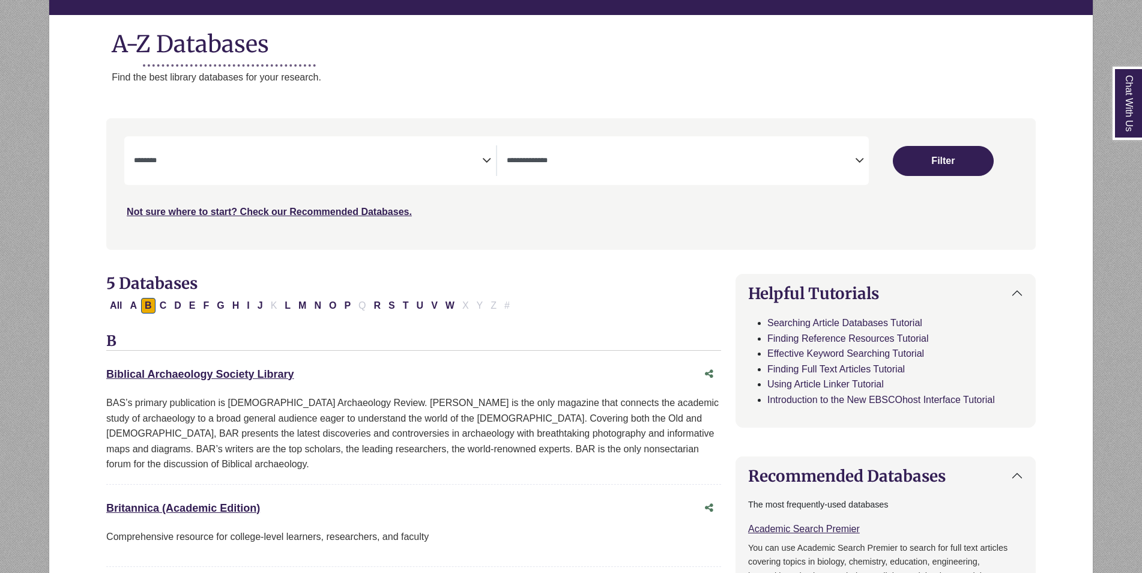
click at [210, 172] on span "Search filters" at bounding box center [308, 160] width 348 height 31
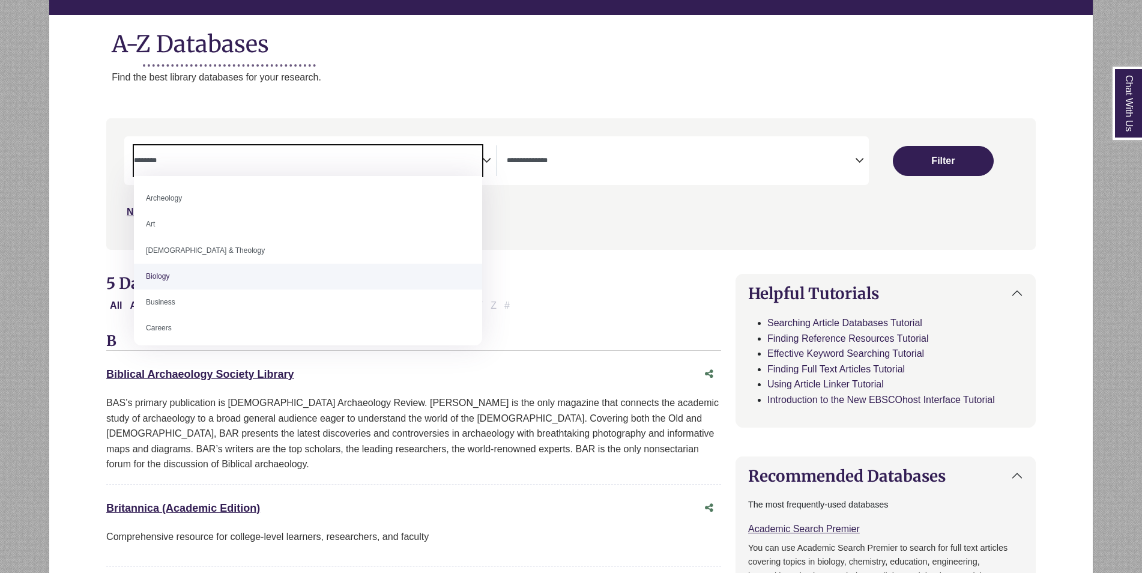
select select "*****"
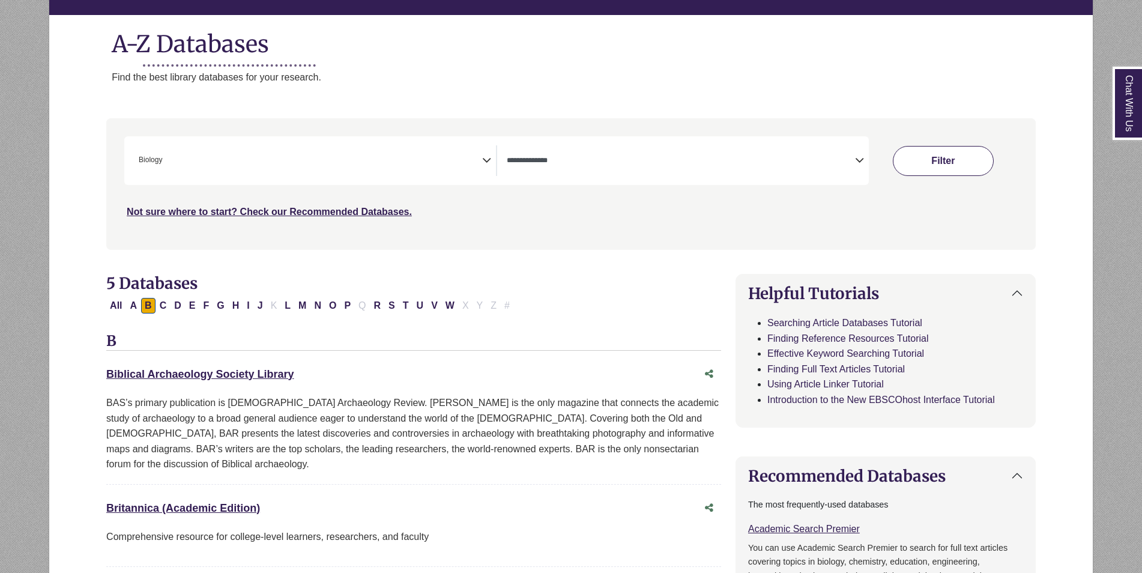
click at [923, 147] on button "Filter" at bounding box center [943, 161] width 101 height 30
select select "Database Types Filter"
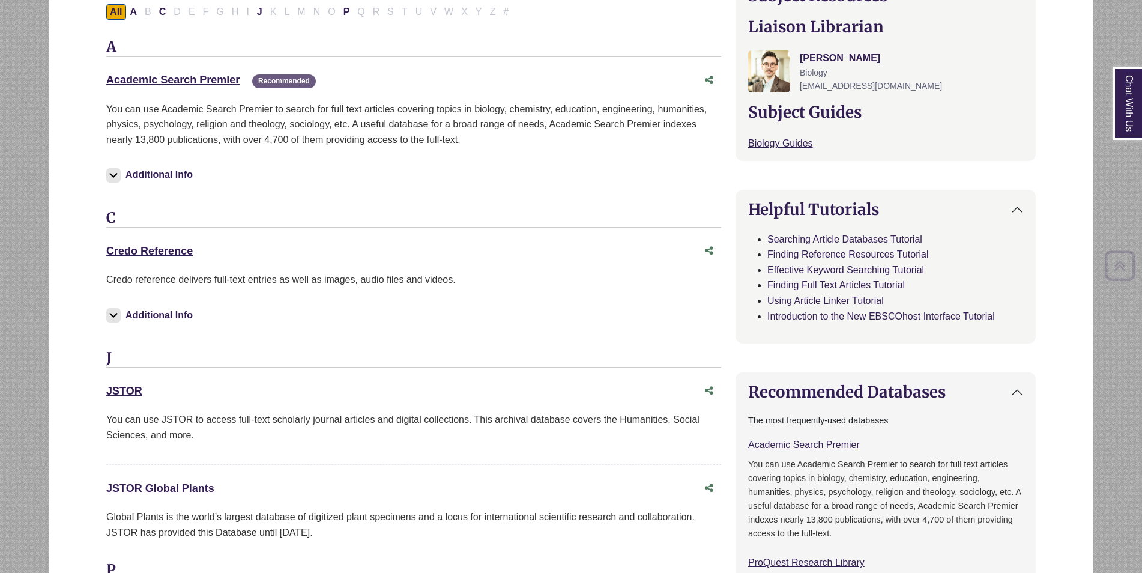
scroll to position [420, 0]
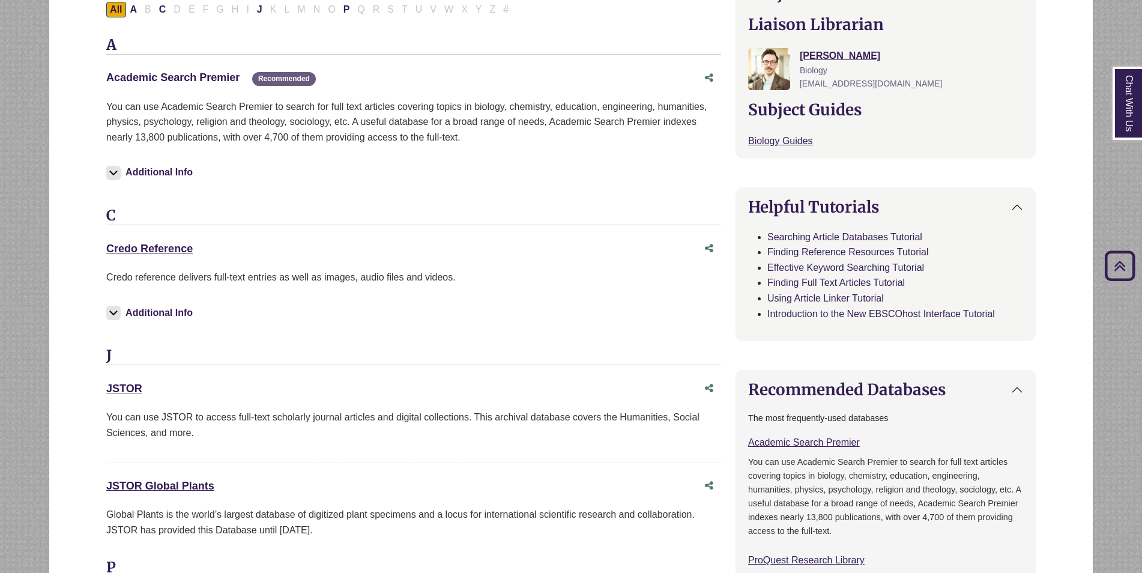
click at [198, 77] on link "Academic Search Premier This link opens in a new window" at bounding box center [172, 77] width 133 height 12
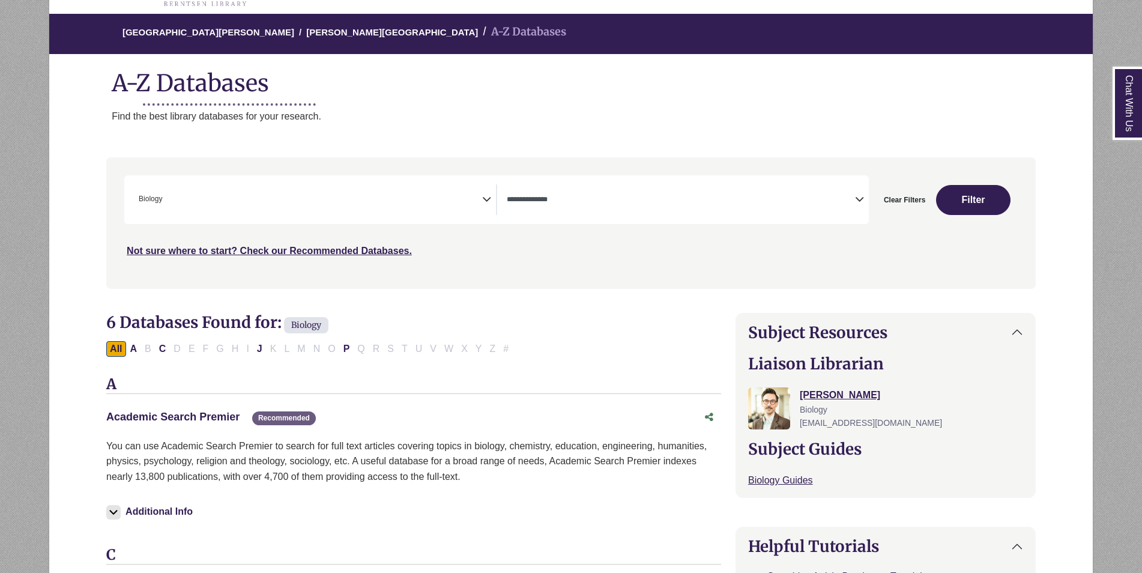
scroll to position [60, 0]
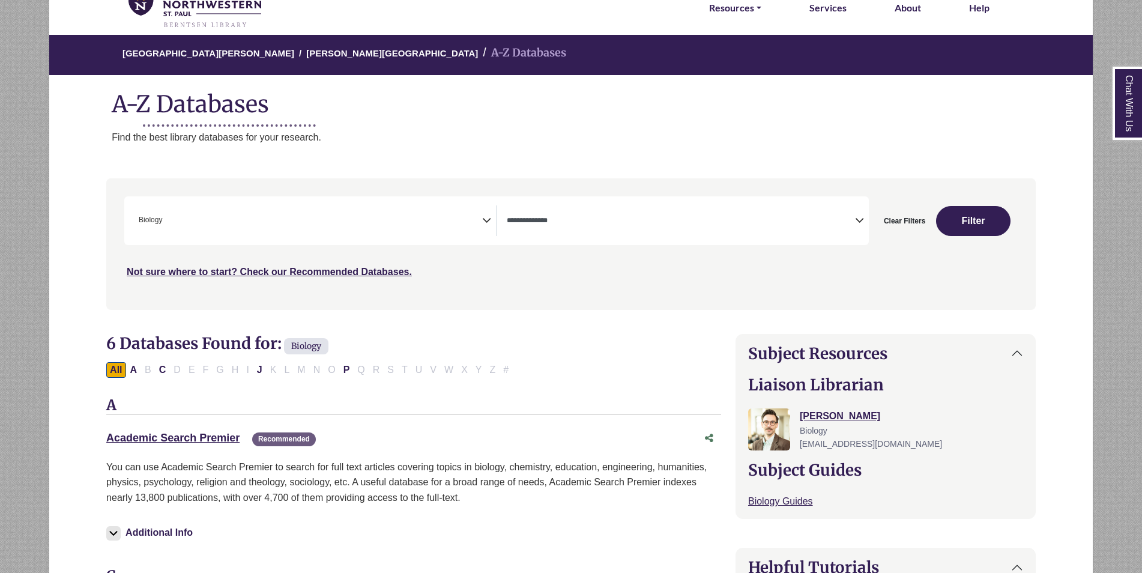
click at [273, 222] on span "× Biology" at bounding box center [308, 220] width 348 height 31
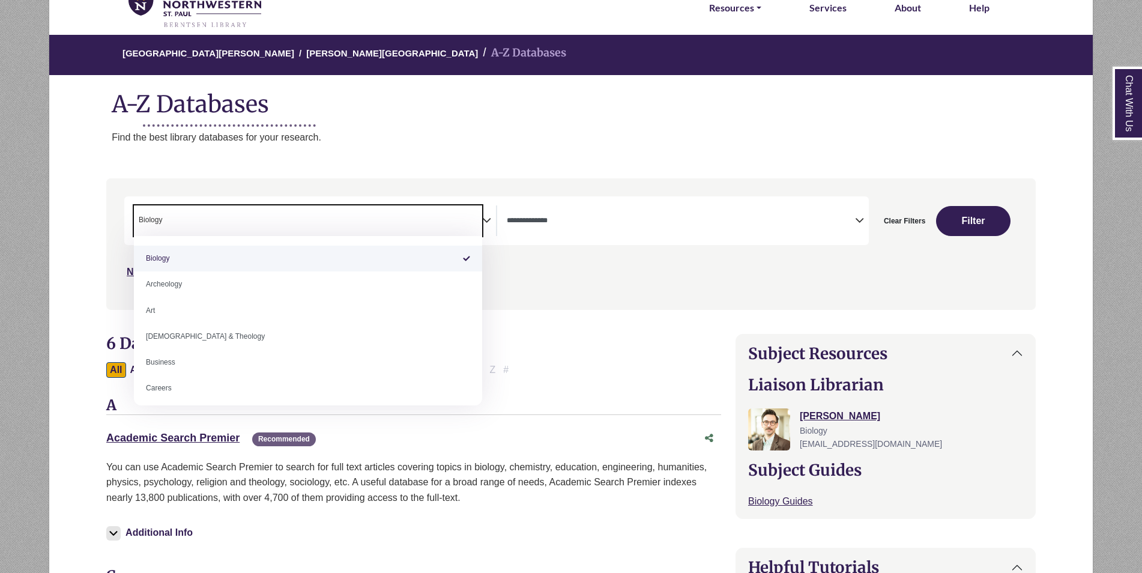
select select "Database Subject Filter"
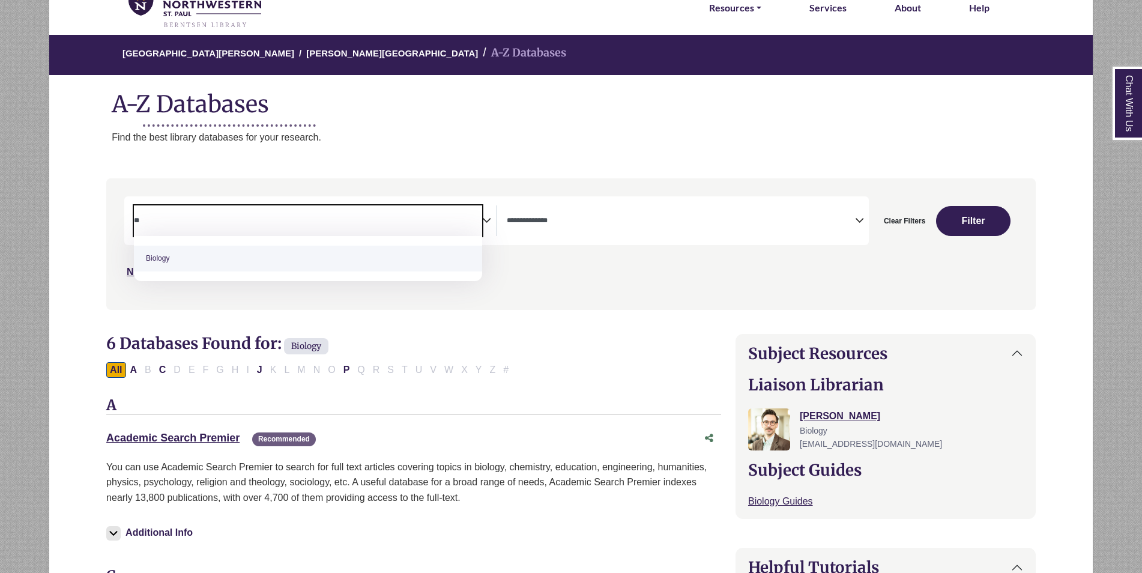
type textarea "*"
type textarea "*******"
click at [981, 226] on button "Filter" at bounding box center [973, 221] width 74 height 30
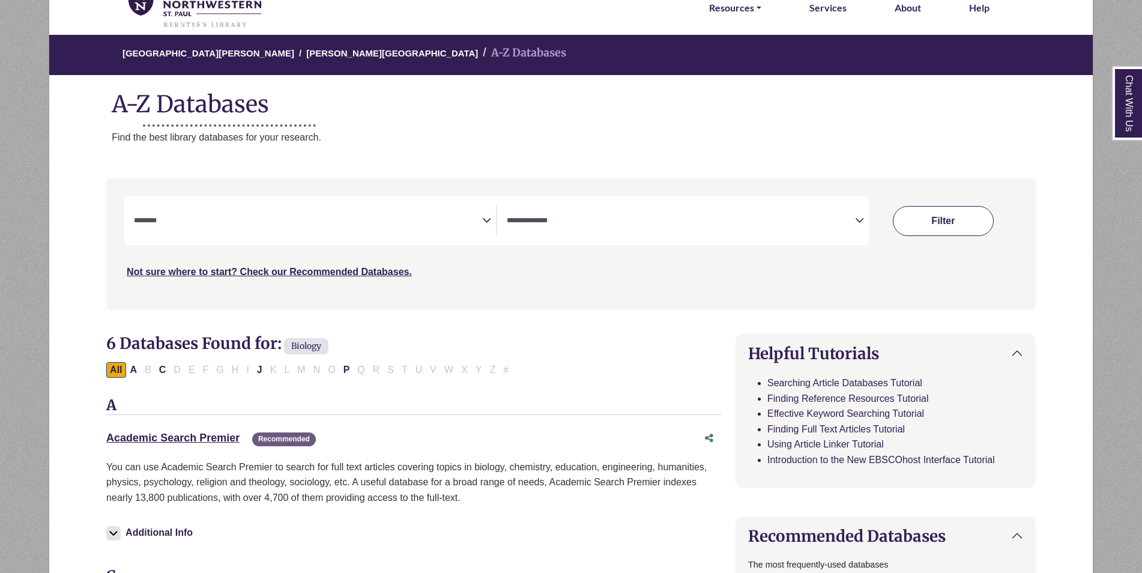
select select "Database Subject Filter"
select select "Database Types Filter"
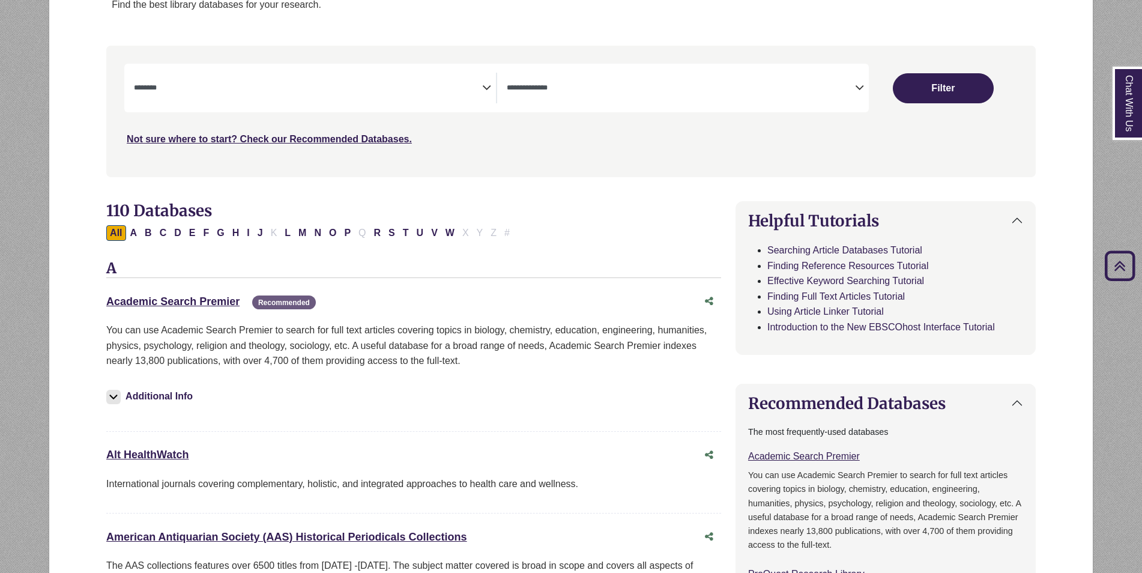
scroll to position [180, 0]
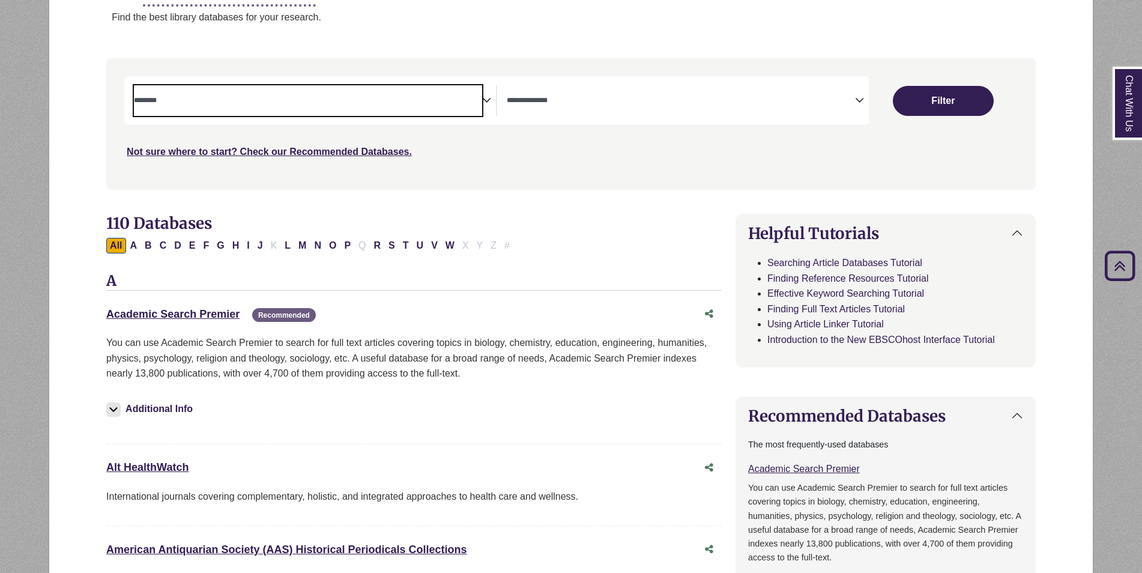
click at [373, 103] on textarea "Search" at bounding box center [308, 102] width 348 height 10
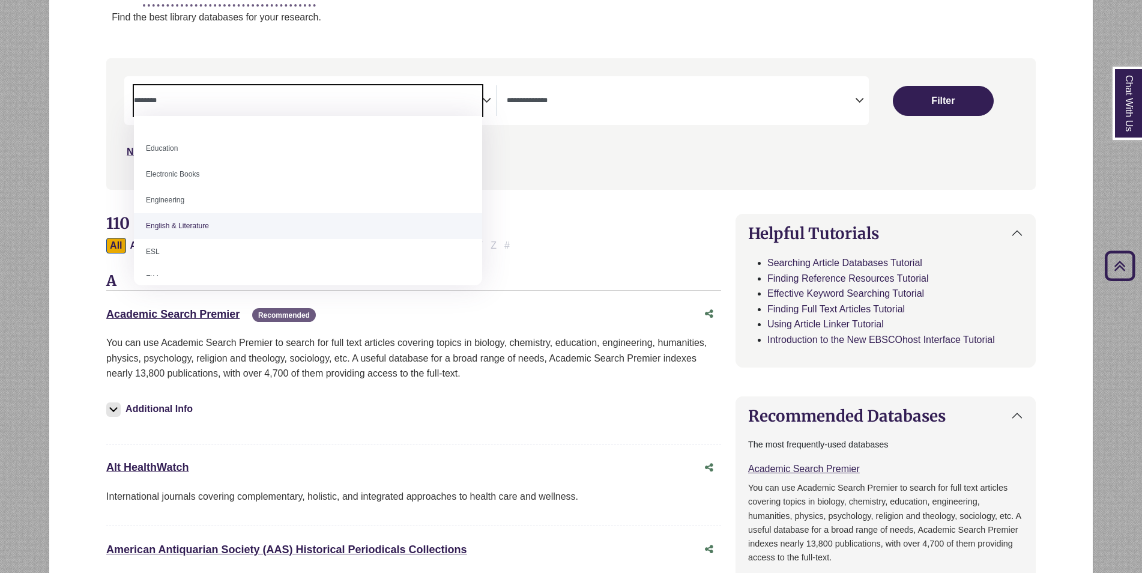
scroll to position [300, 0]
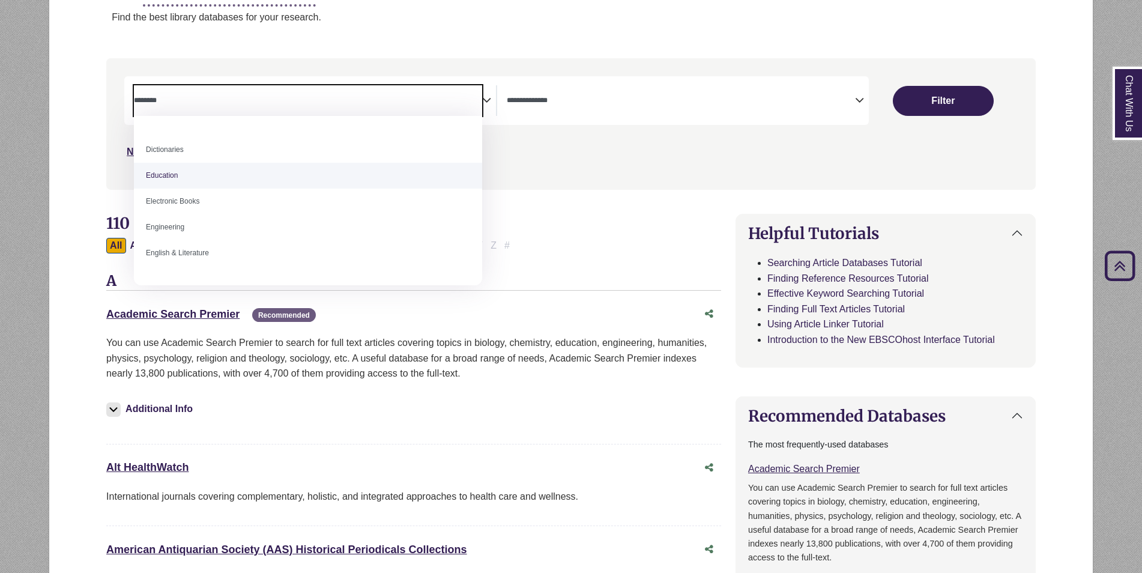
select select "*****"
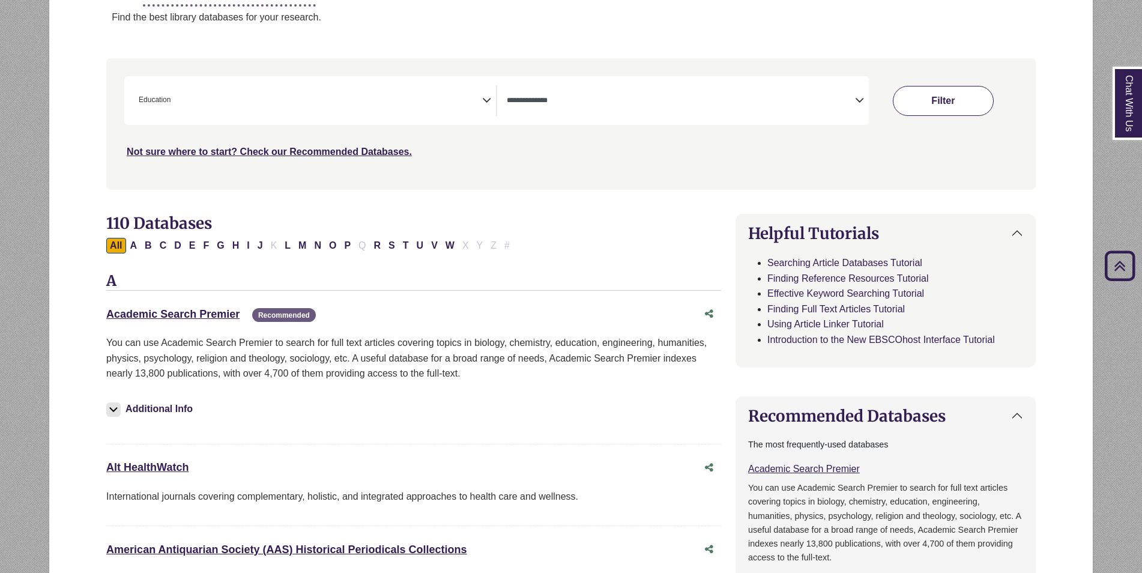
click at [930, 91] on button "Filter" at bounding box center [943, 101] width 101 height 30
select select "Database Types Filter"
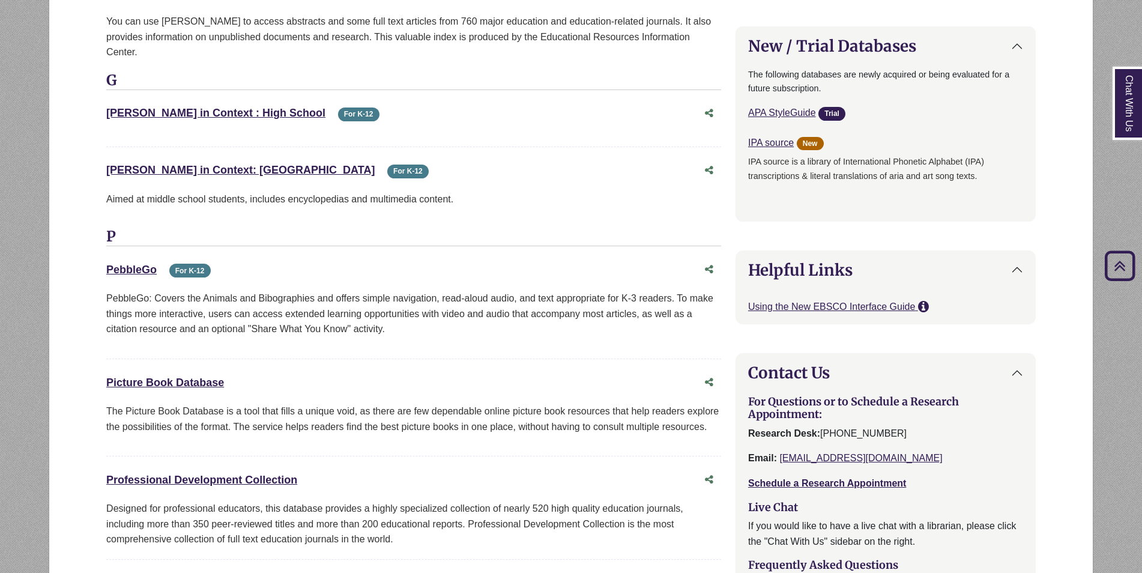
scroll to position [1081, 0]
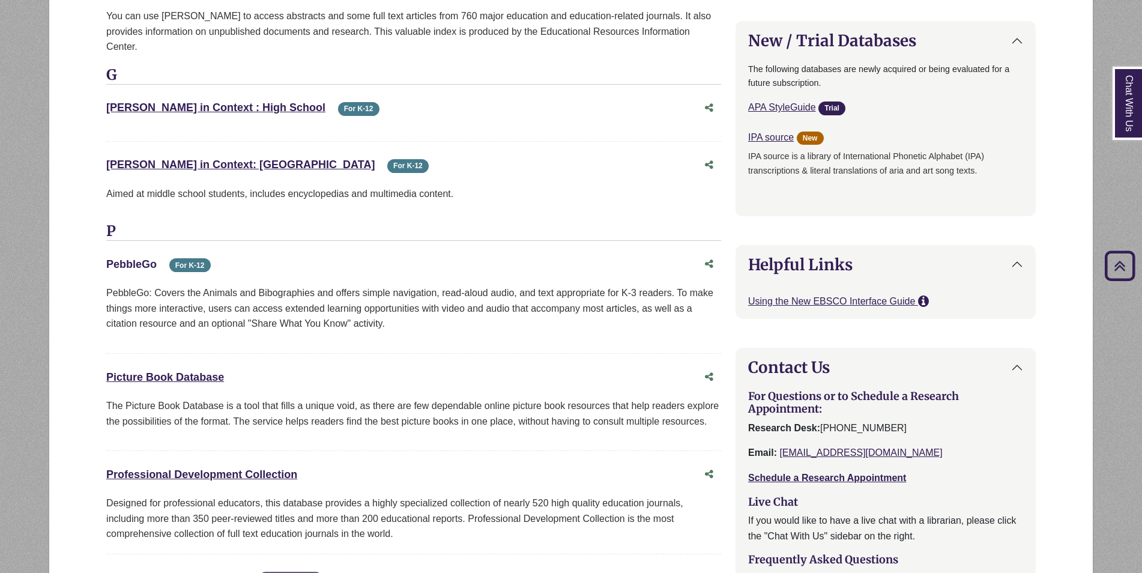
click at [116, 258] on link "PebbleGo This link opens in a new window" at bounding box center [131, 264] width 50 height 12
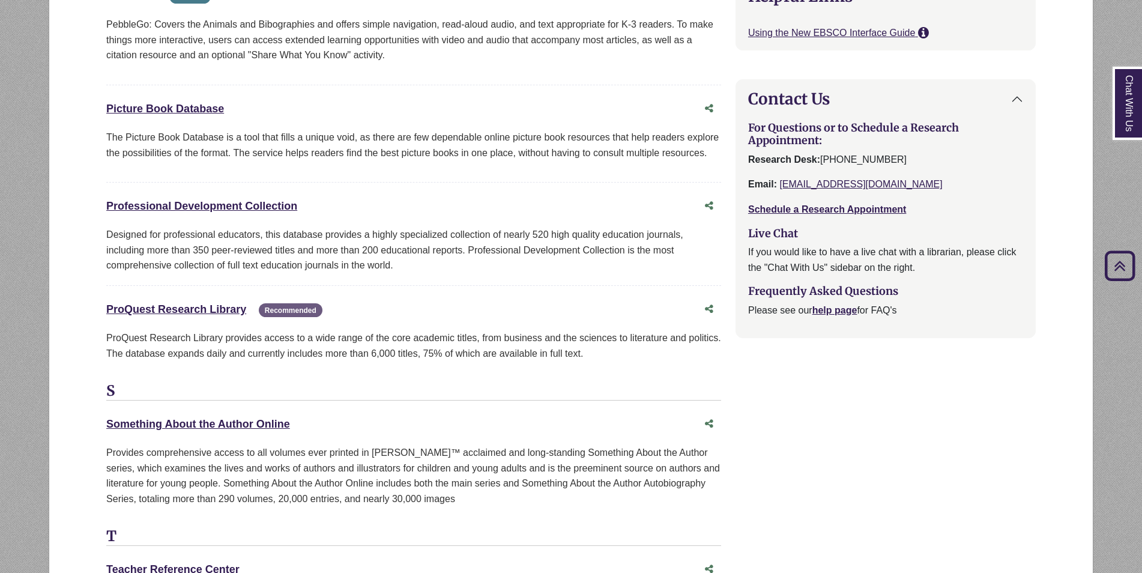
scroll to position [1381, 0]
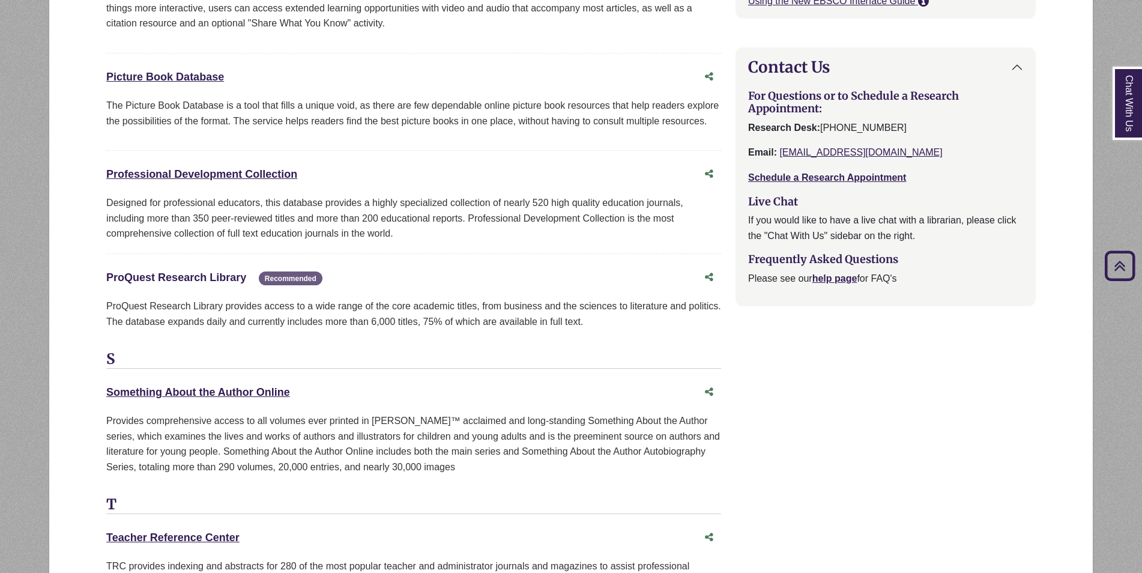
click at [238, 271] on link "ProQuest Research Library This link opens in a new window" at bounding box center [176, 277] width 140 height 12
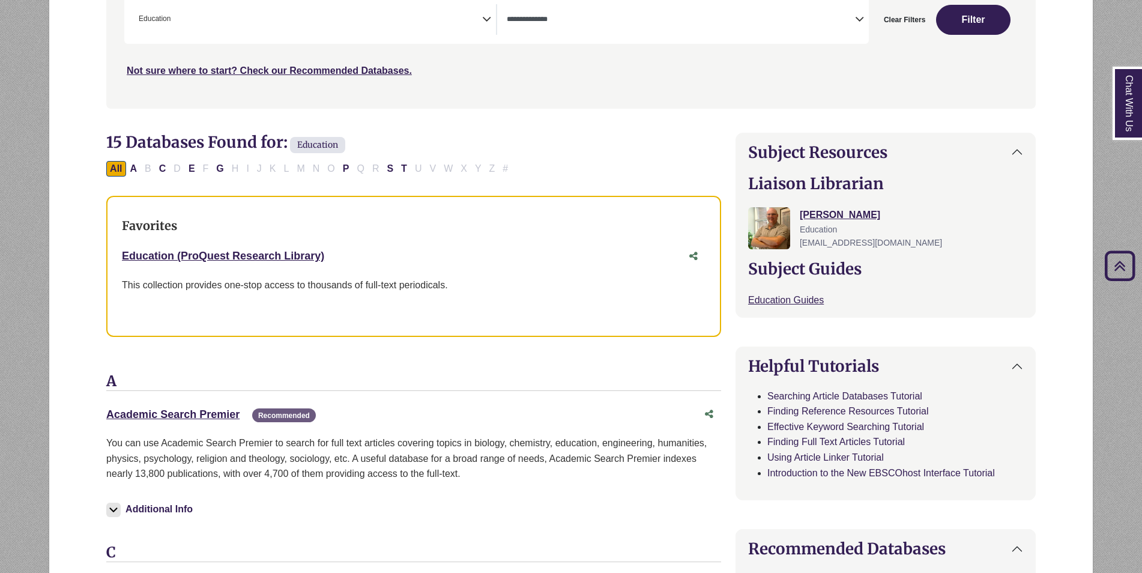
scroll to position [240, 0]
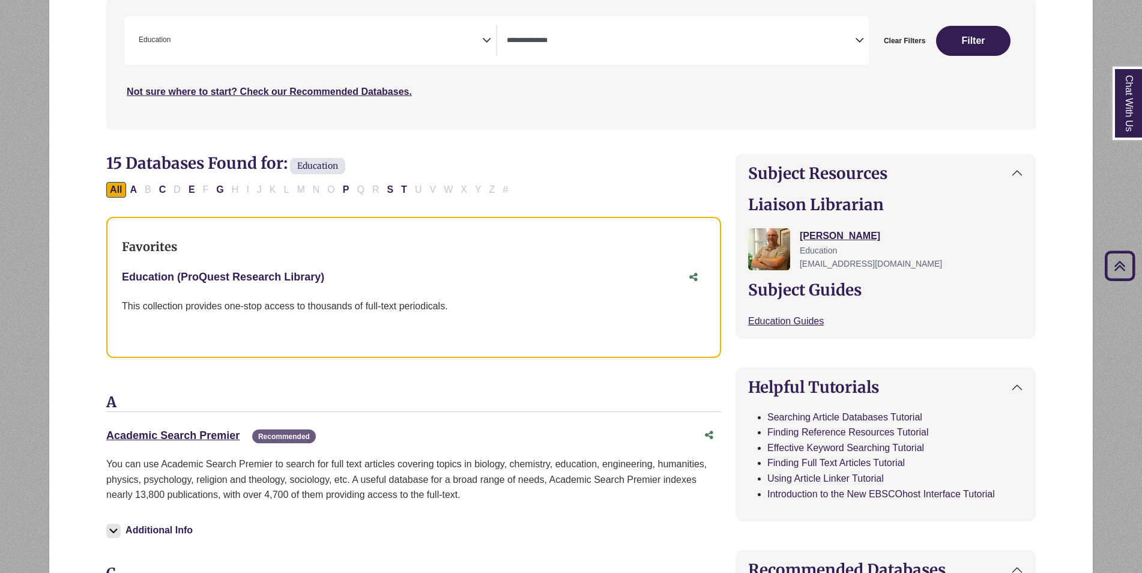
click at [254, 280] on link "Education (ProQuest Research Library) This link opens in a new window" at bounding box center [223, 277] width 202 height 12
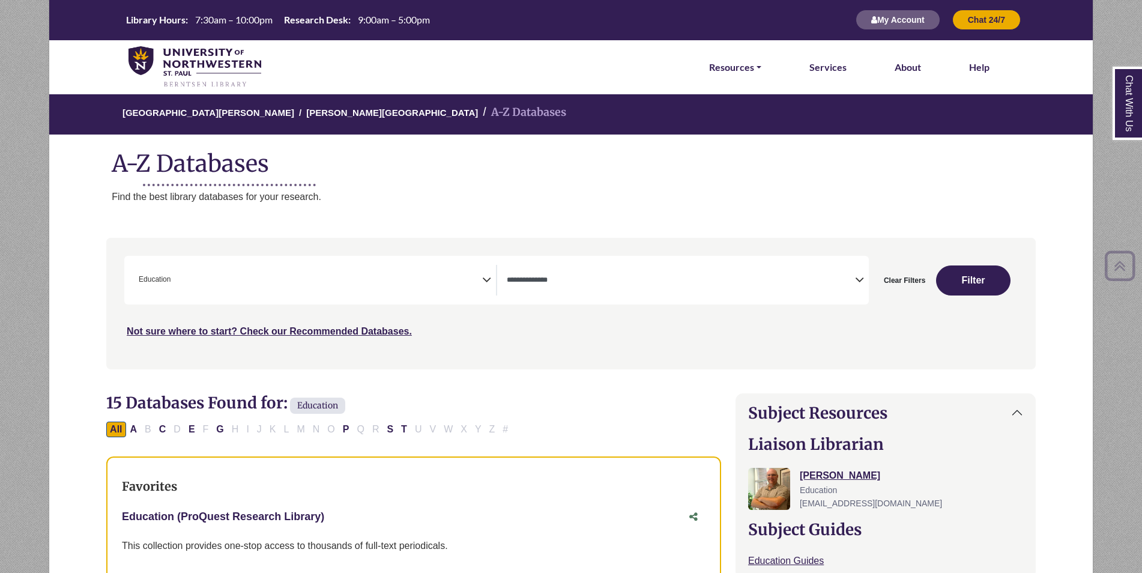
scroll to position [0, 0]
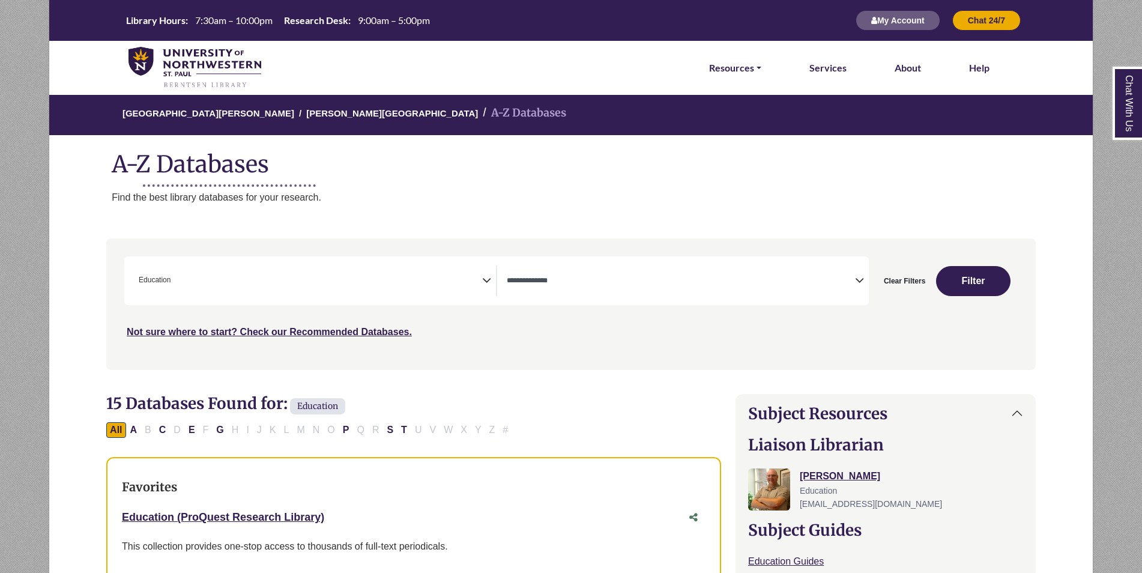
click at [409, 272] on span "× Education" at bounding box center [308, 280] width 348 height 31
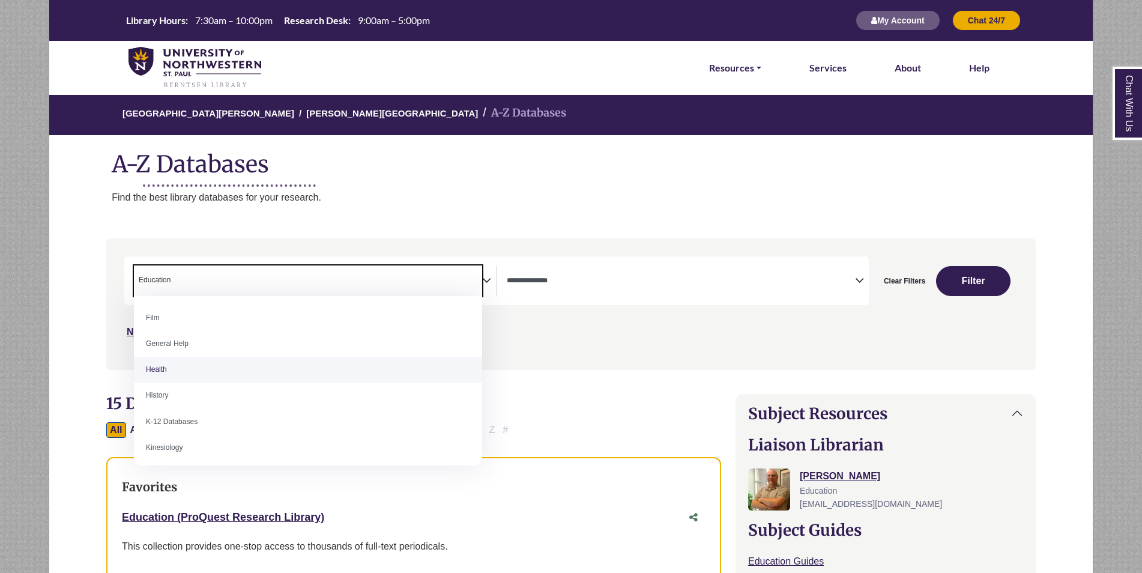
scroll to position [480, 0]
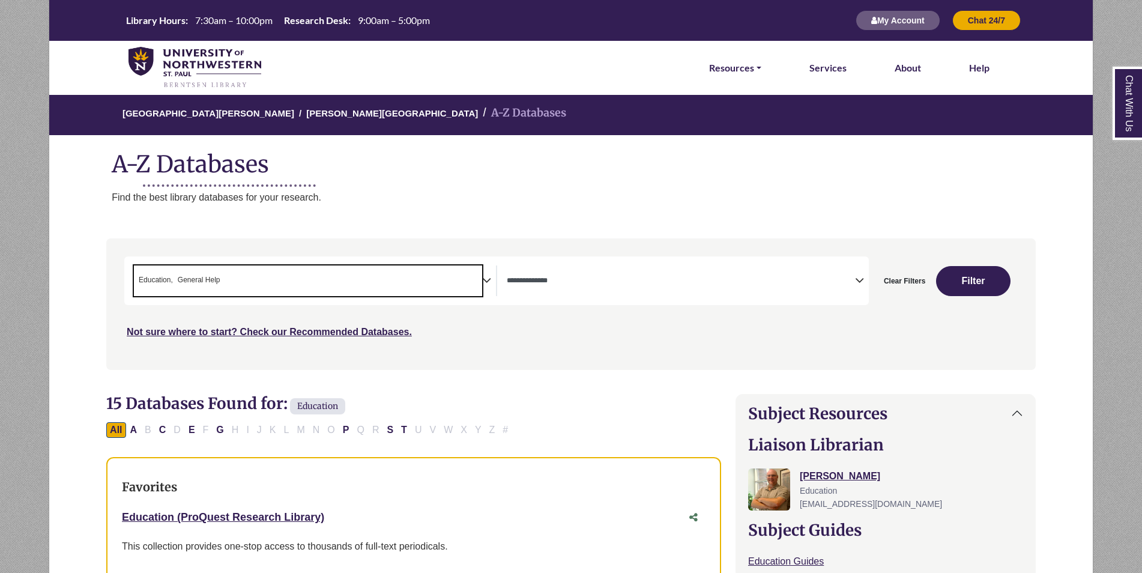
click at [216, 283] on span "General Help" at bounding box center [199, 279] width 43 height 11
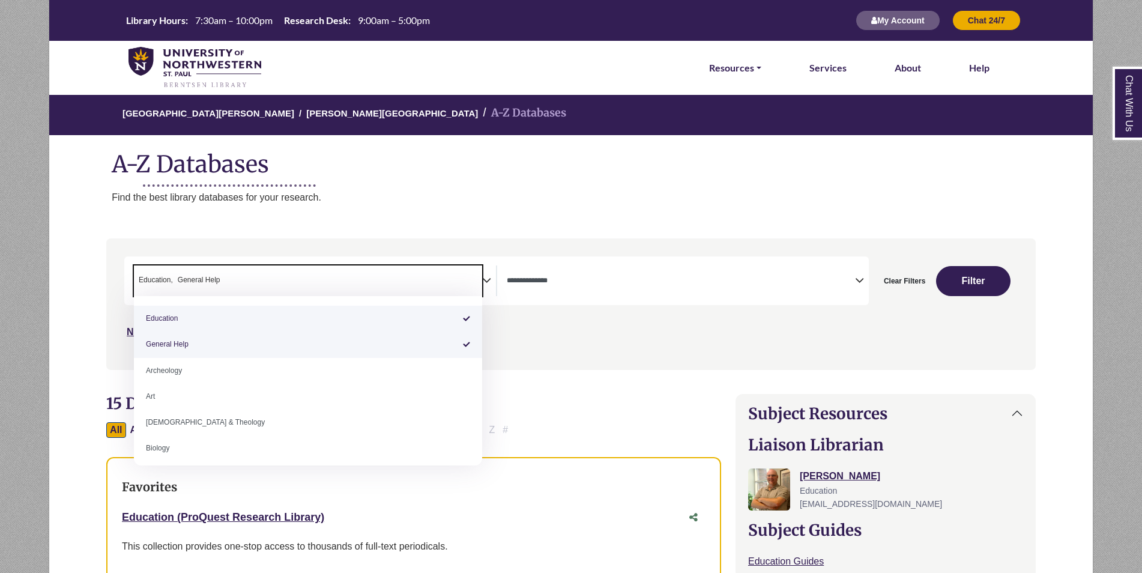
select select "*****"
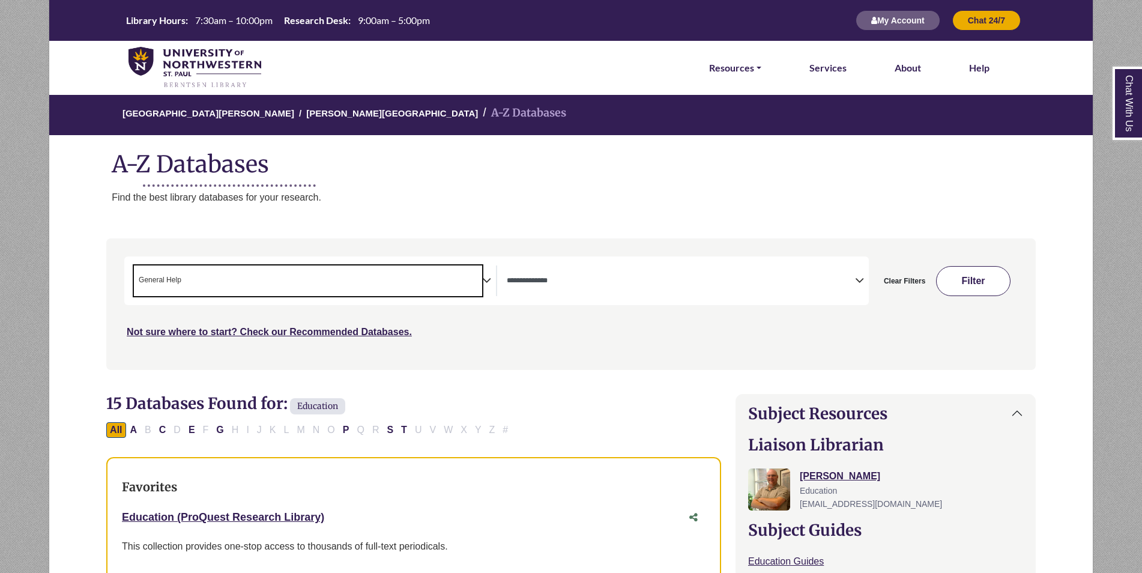
click at [967, 283] on button "Filter" at bounding box center [973, 281] width 74 height 30
select select "Database Types Filter"
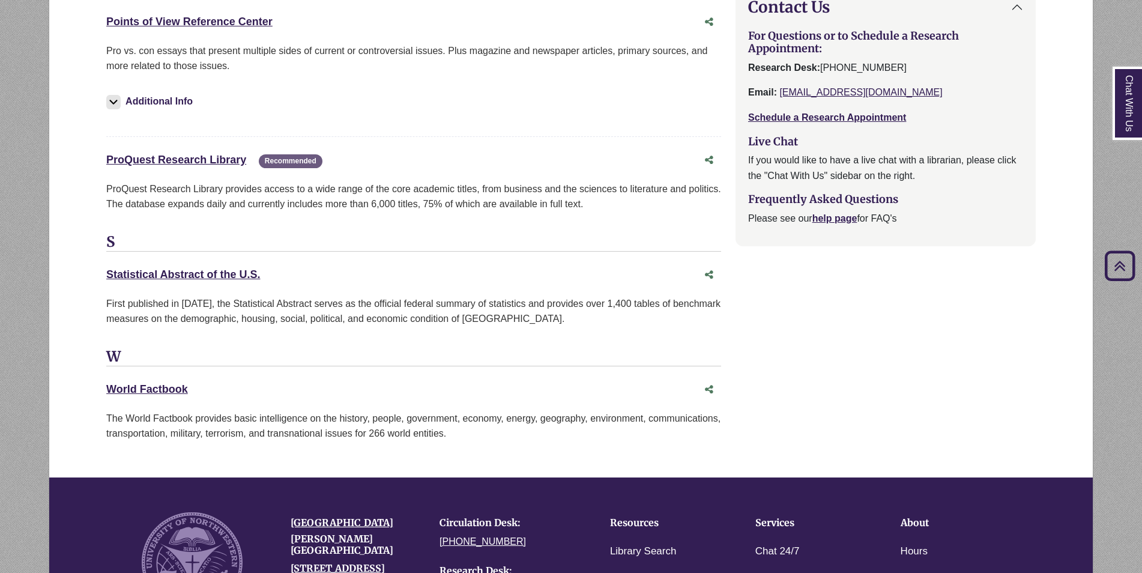
scroll to position [1501, 0]
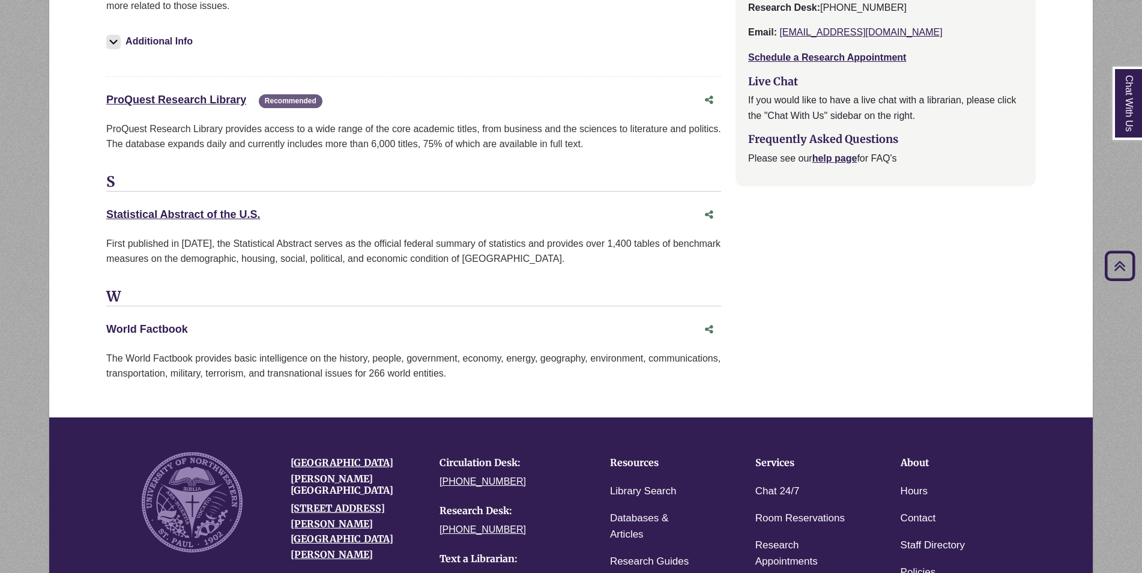
click at [179, 321] on div "World Factbook This link opens in a new window" at bounding box center [401, 329] width 591 height 17
click at [173, 323] on link "World Factbook This link opens in a new window" at bounding box center [147, 329] width 82 height 12
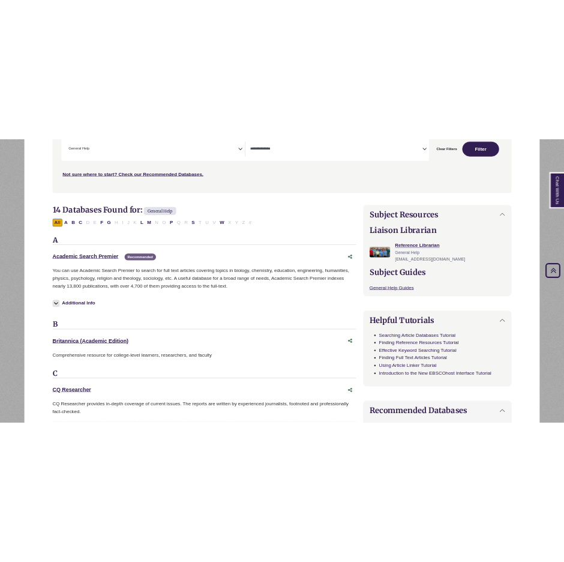
scroll to position [240, 0]
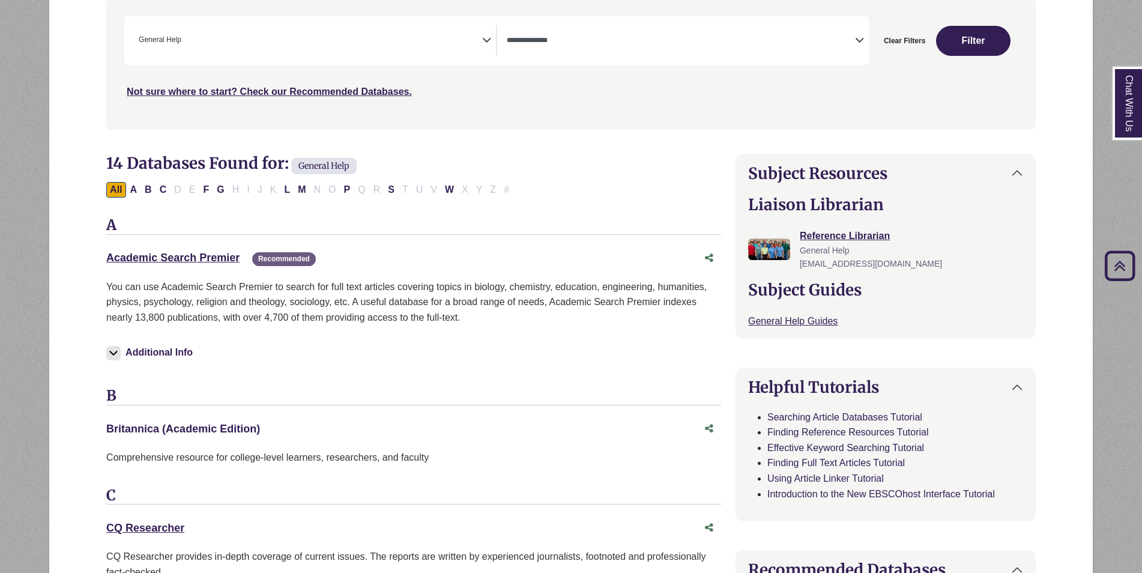
click at [222, 429] on link "Britannica (Academic Edition) This link opens in a new window" at bounding box center [183, 429] width 154 height 12
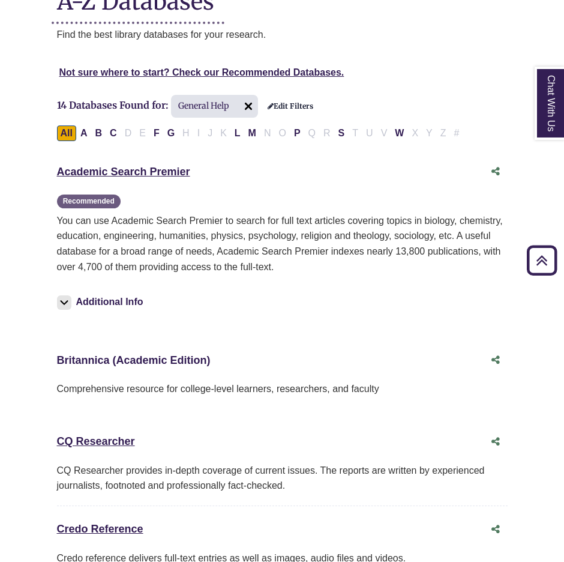
scroll to position [0, 0]
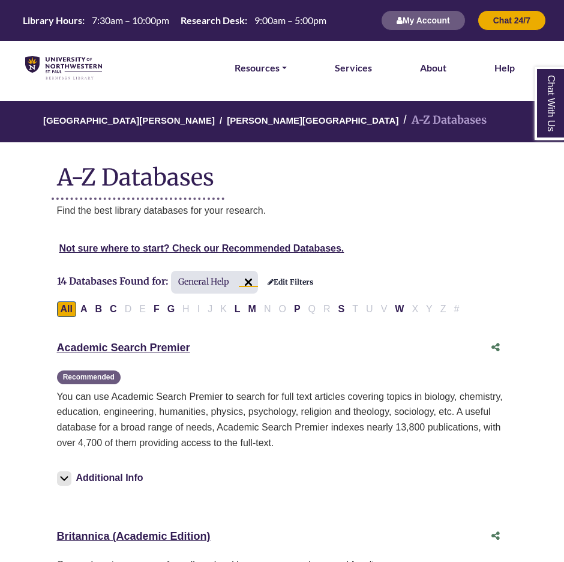
click at [254, 277] on img at bounding box center [248, 282] width 19 height 19
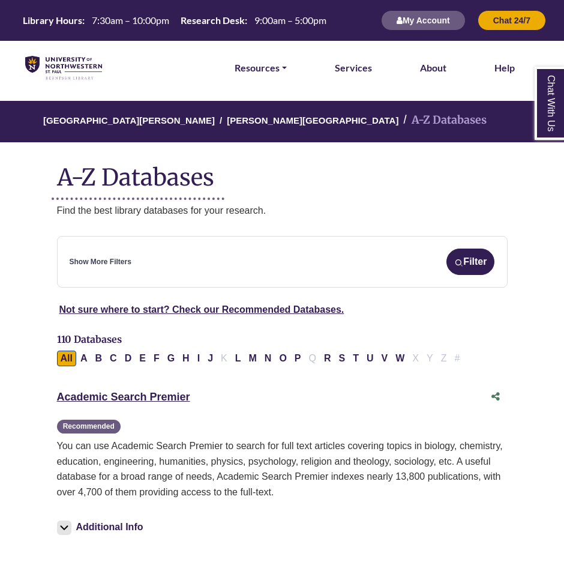
click at [249, 277] on div "**********" at bounding box center [282, 262] width 451 height 52
click at [381, 260] on div "Show More Filters Filter" at bounding box center [283, 262] width 426 height 26
click at [110, 273] on div "Show More Filters Filter" at bounding box center [283, 262] width 426 height 26
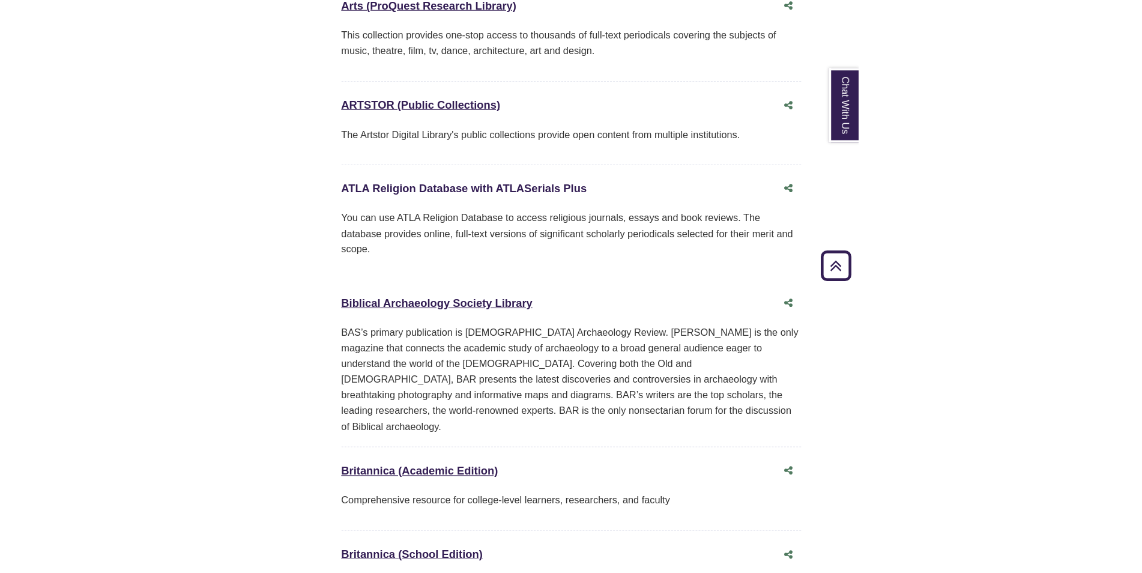
scroll to position [1261, 0]
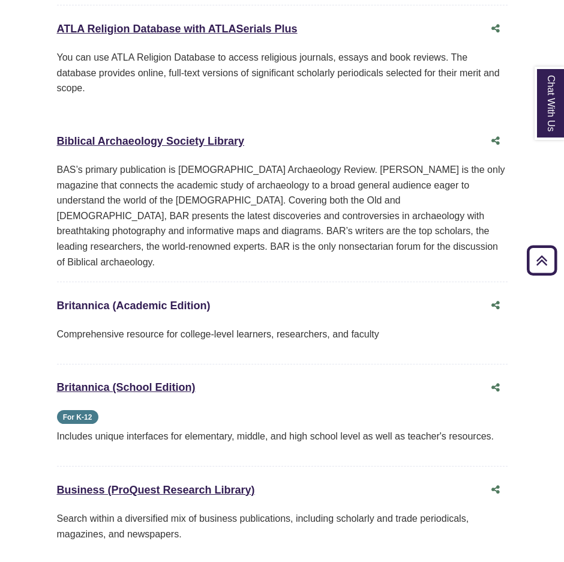
click at [120, 300] on link "Britannica (Academic Edition) This link opens in a new window" at bounding box center [134, 306] width 154 height 12
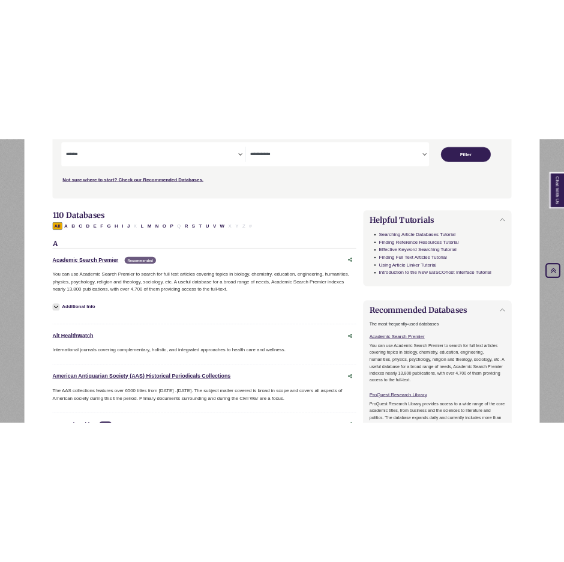
scroll to position [240, 0]
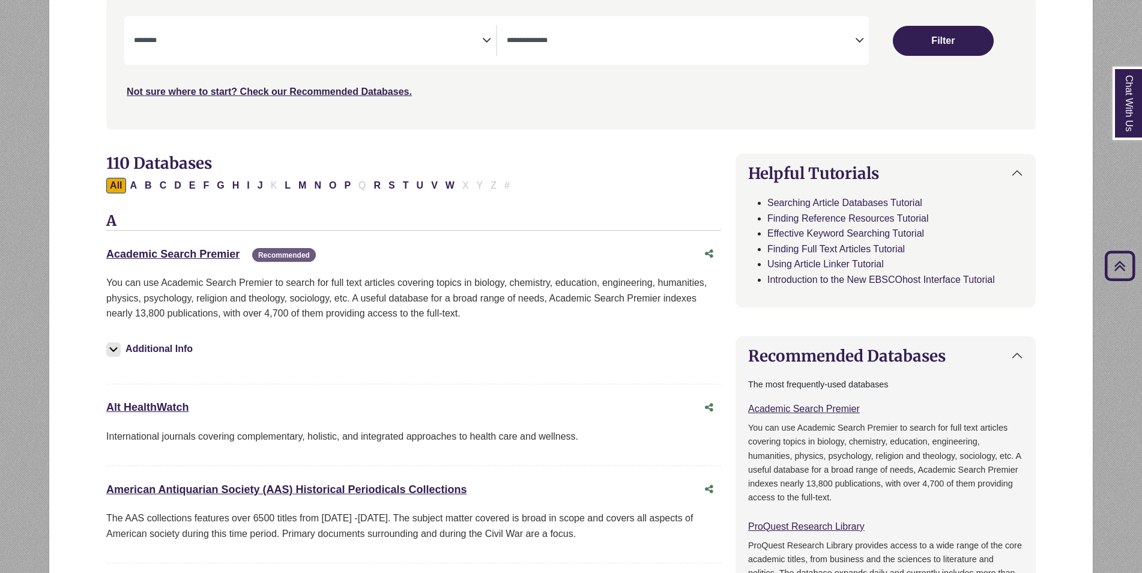
click at [174, 260] on div "Academic Search Premier This link opens in a new window Recommended" at bounding box center [401, 254] width 591 height 17
click at [178, 250] on link "Academic Search Premier This link opens in a new window" at bounding box center [172, 254] width 133 height 12
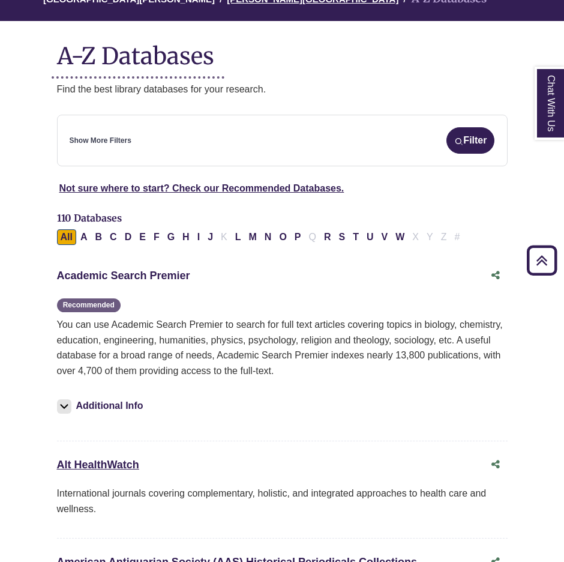
scroll to position [120, 0]
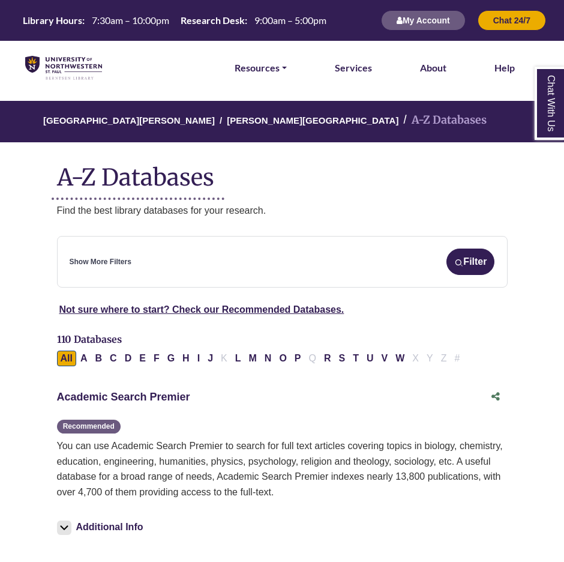
click at [173, 398] on link "Academic Search Premier This link opens in a new window" at bounding box center [123, 397] width 133 height 12
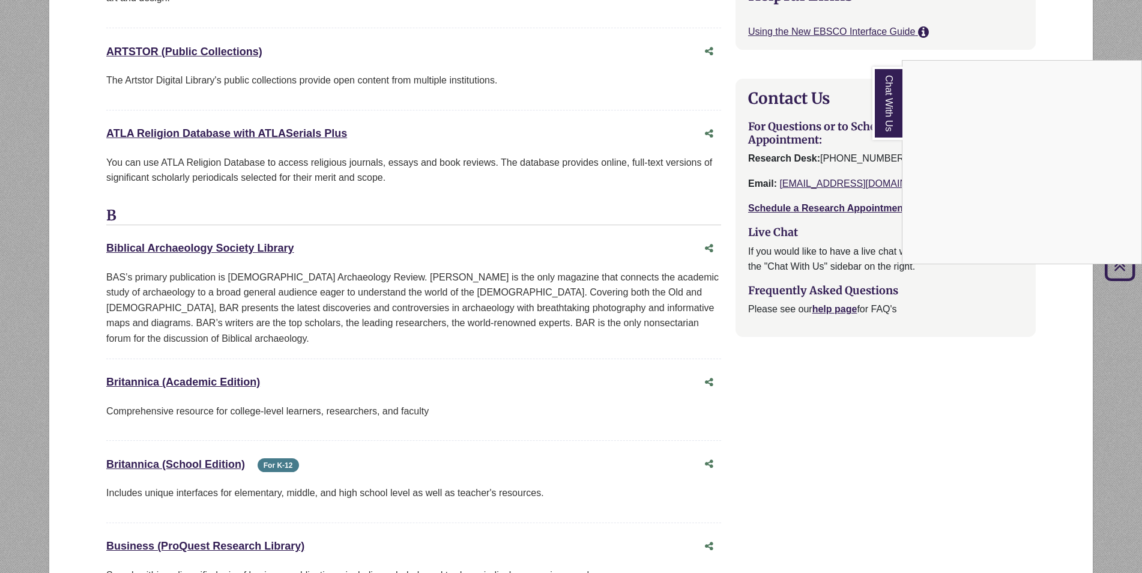
scroll to position [1141, 0]
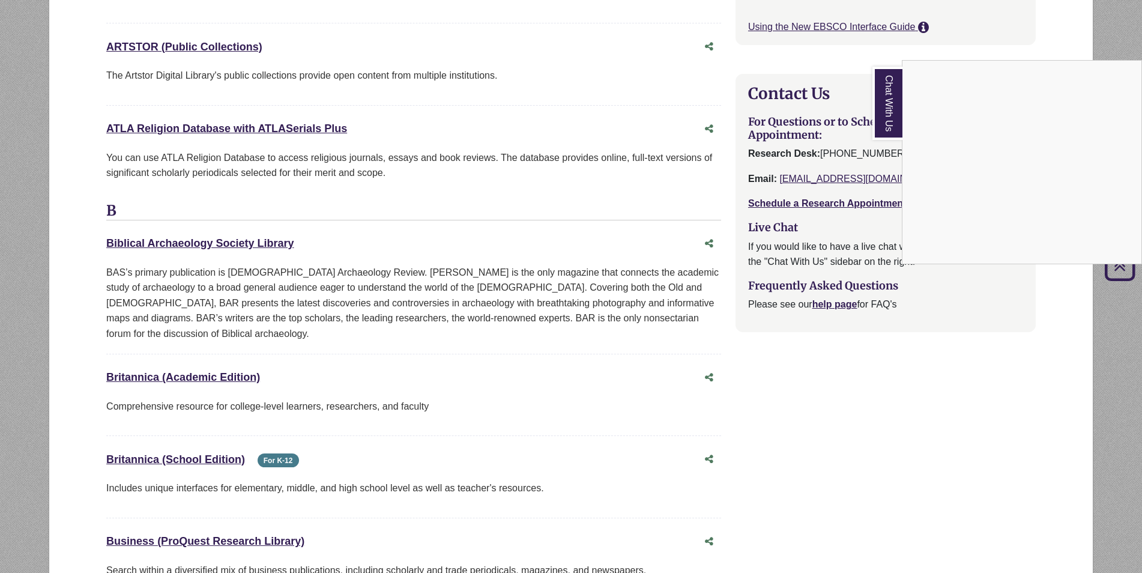
click at [208, 361] on div "Chat With Us" at bounding box center [571, 286] width 1142 height 573
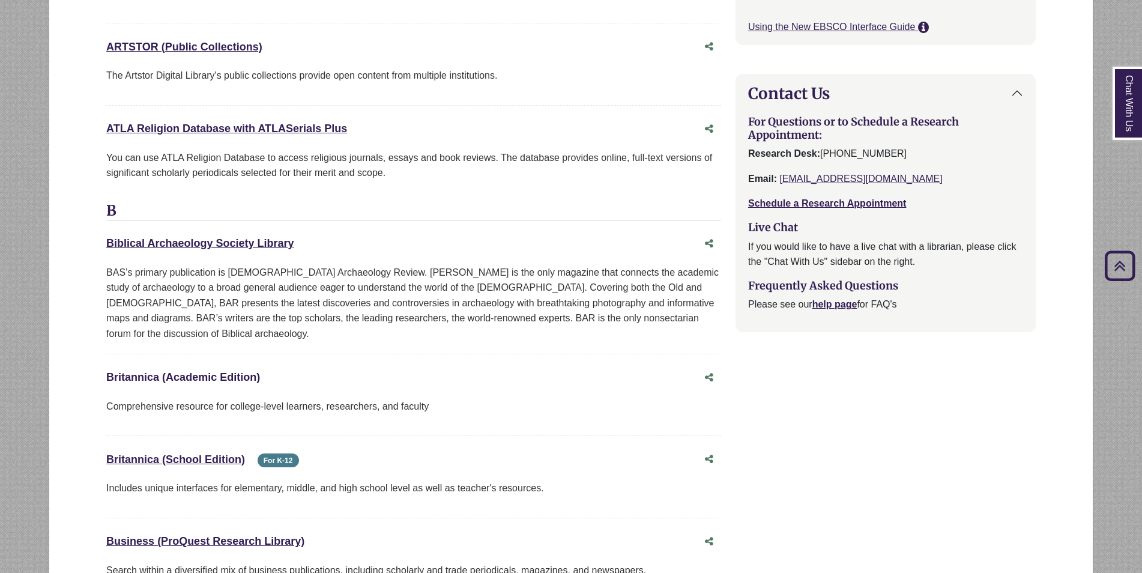
click at [212, 371] on link "Britannica (Academic Edition) This link opens in a new window" at bounding box center [183, 377] width 154 height 12
